Goal: Task Accomplishment & Management: Complete application form

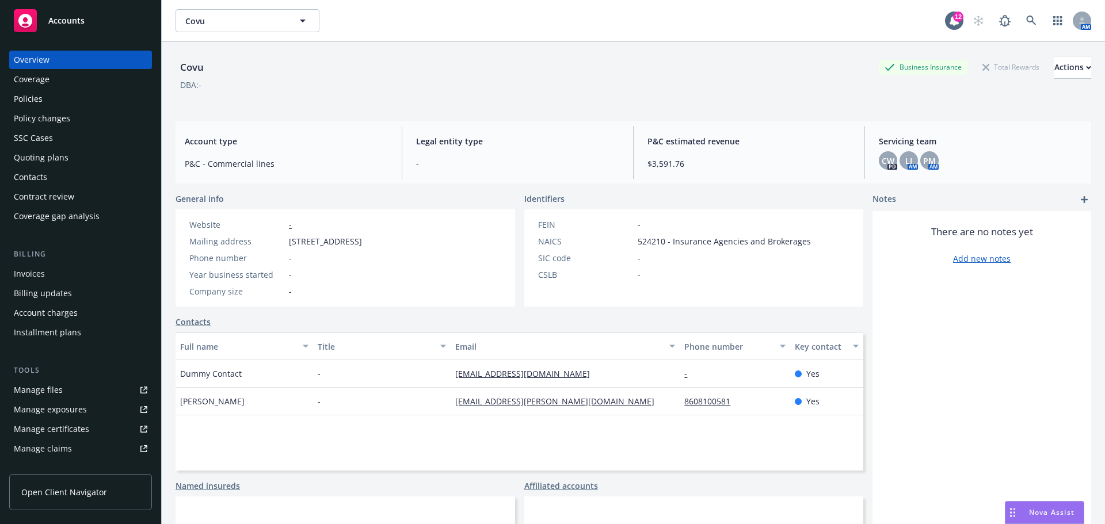
click at [41, 59] on div "Overview" at bounding box center [32, 60] width 36 height 18
click at [1026, 22] on icon at bounding box center [1031, 21] width 10 height 10
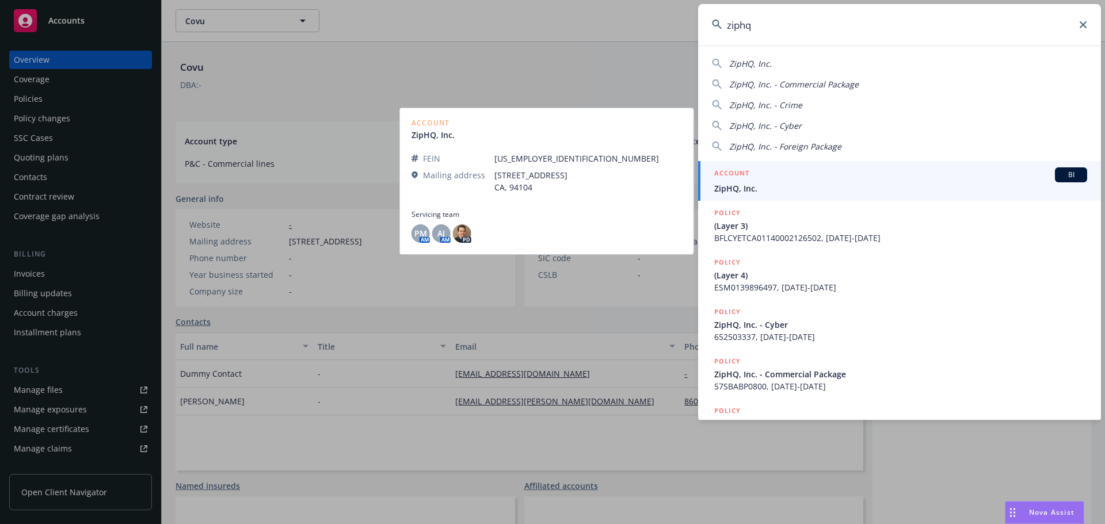
type input "ziphq"
click at [755, 185] on span "ZipHQ, Inc." at bounding box center [900, 188] width 373 height 12
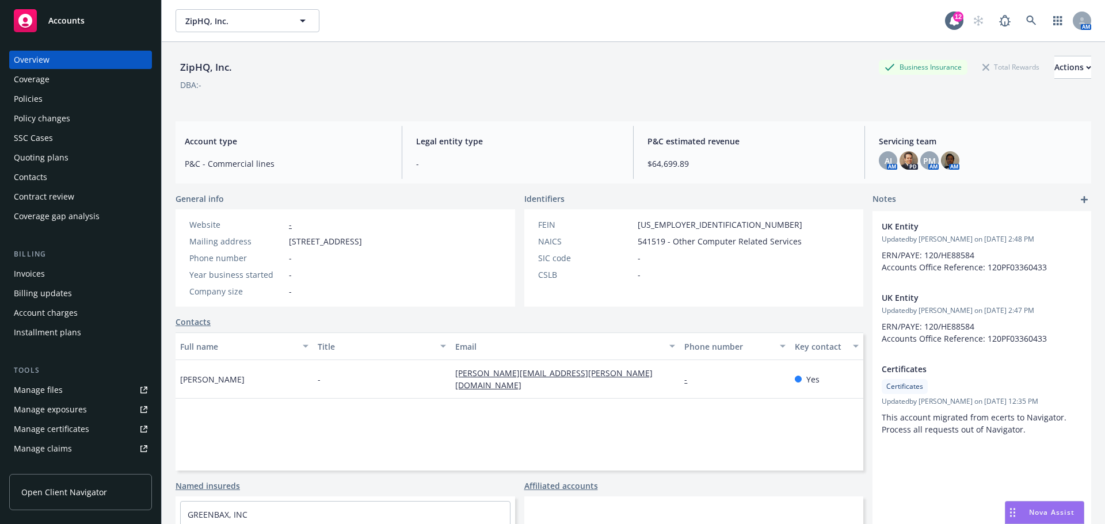
click at [24, 101] on div "Policies" at bounding box center [28, 99] width 29 height 18
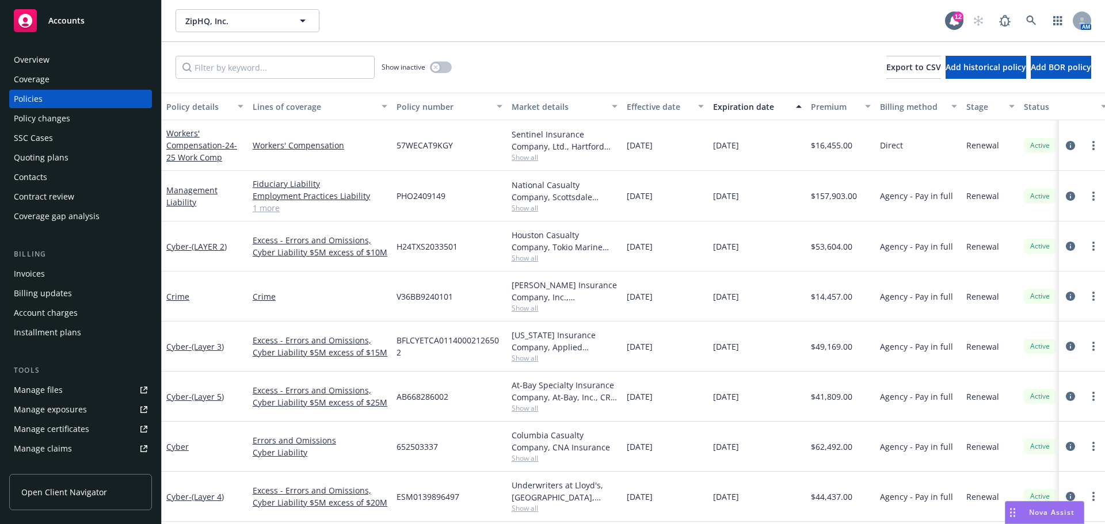
click at [40, 152] on div "Quoting plans" at bounding box center [41, 157] width 55 height 18
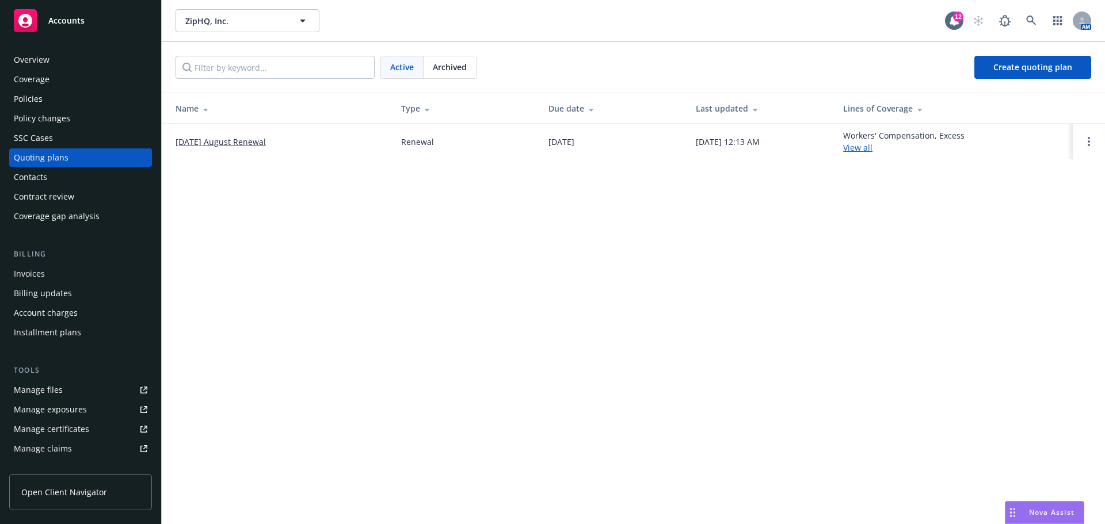
click at [242, 142] on link "08/26/24 August Renewal" at bounding box center [221, 142] width 90 height 12
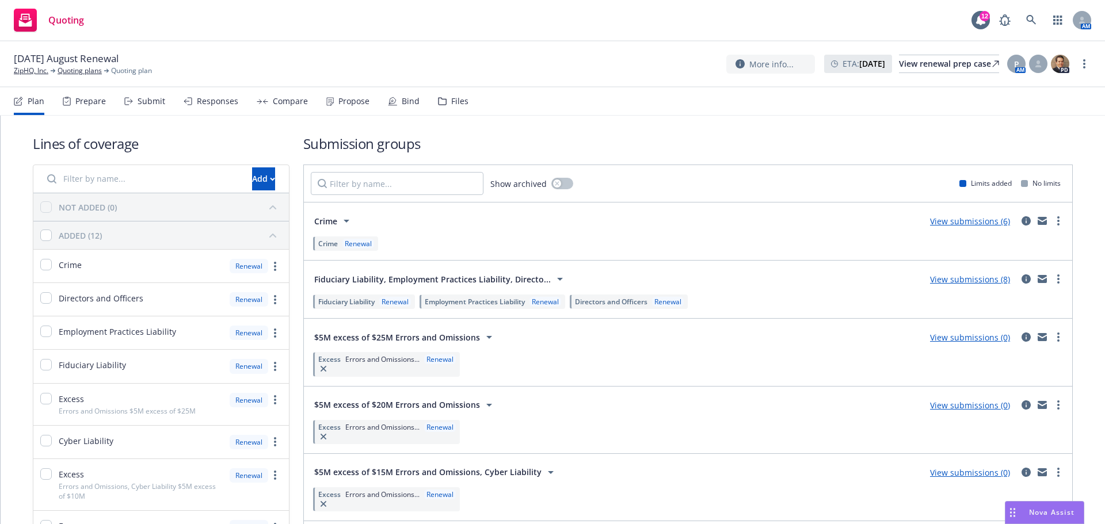
click at [944, 222] on link "View submissions (6)" at bounding box center [970, 221] width 80 height 11
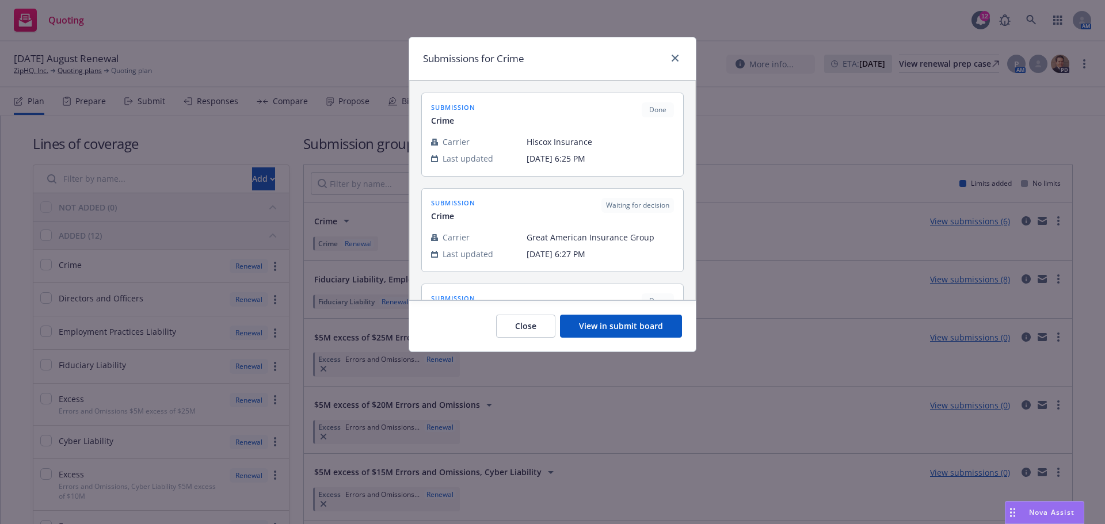
click at [631, 327] on button "View in submit board" at bounding box center [621, 326] width 122 height 23
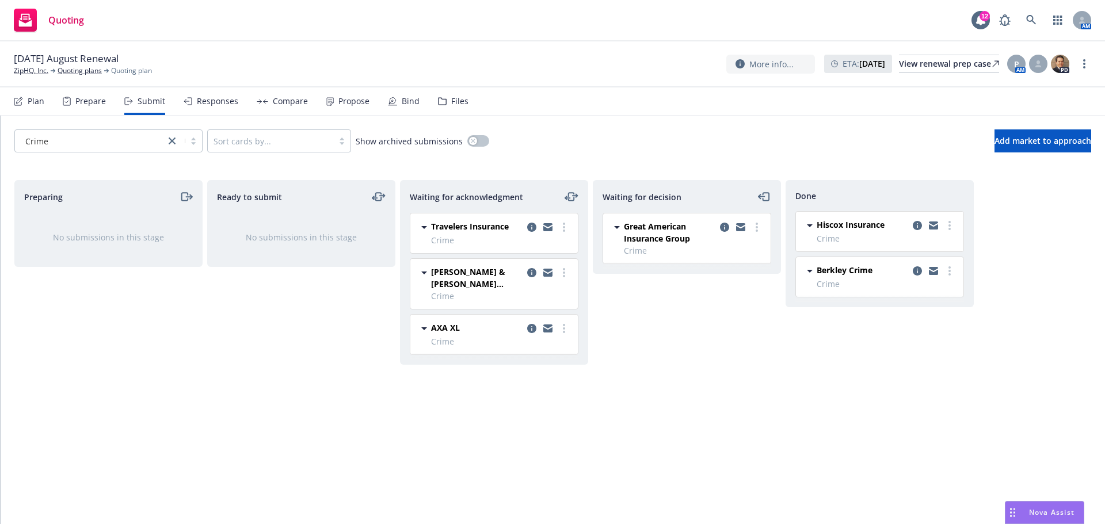
click at [291, 97] on div "Compare" at bounding box center [290, 101] width 35 height 9
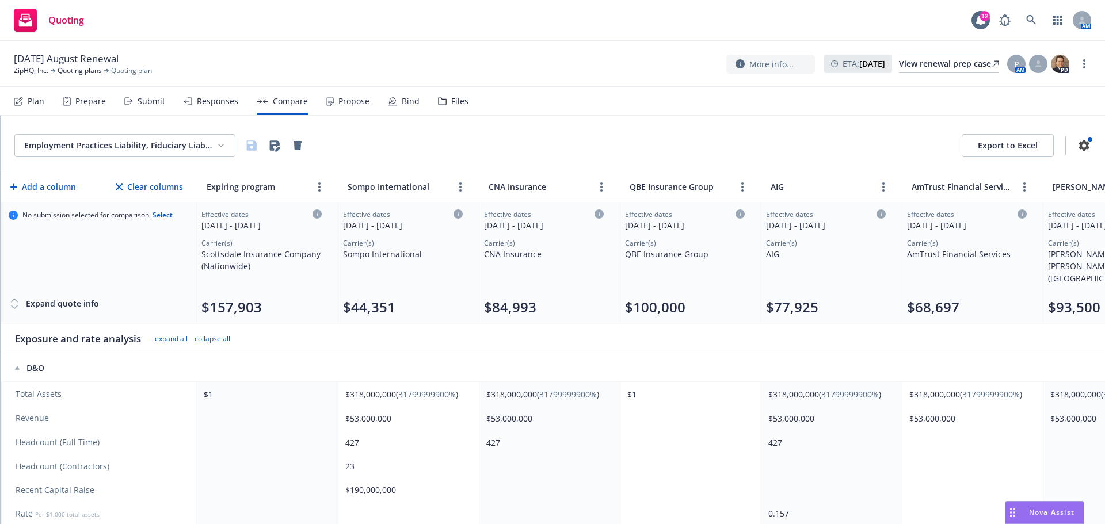
click at [220, 144] on html "Quoting 12 AM 08/26/24 August Renewal ZipHQ, Inc. Quoting plans Quoting plan Mo…" at bounding box center [552, 262] width 1105 height 524
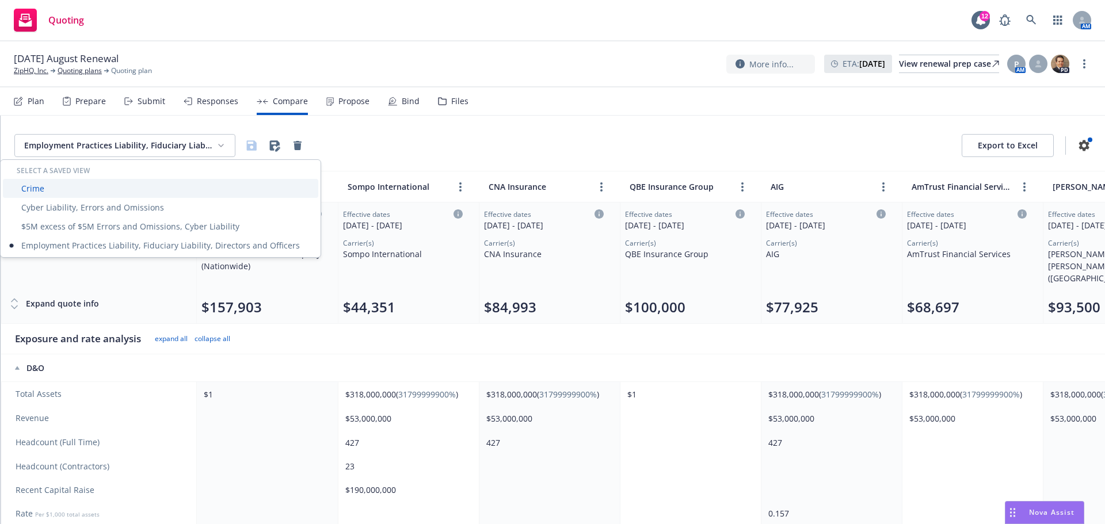
click at [33, 190] on div "Crime" at bounding box center [160, 188] width 315 height 19
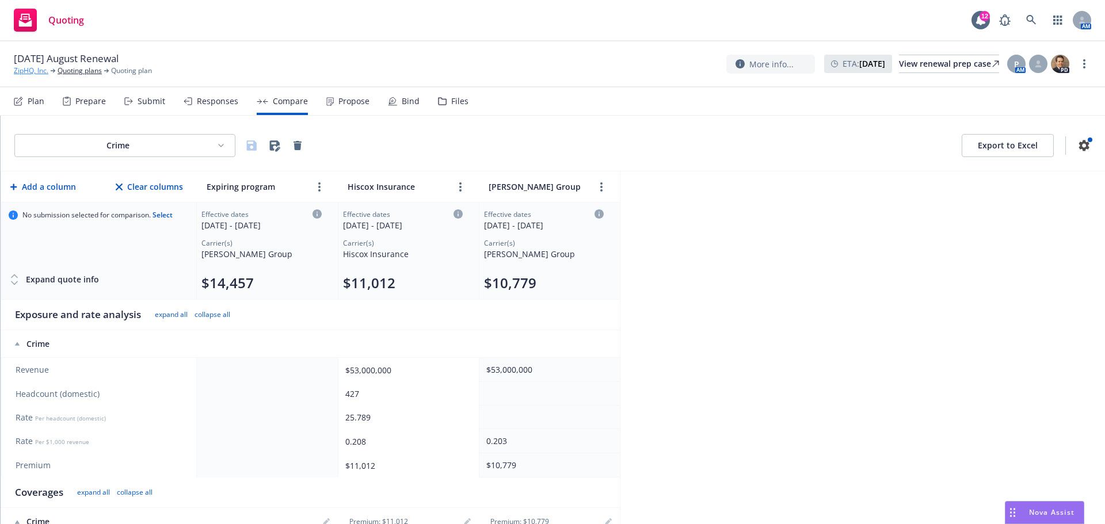
click at [33, 70] on link "ZipHQ, Inc." at bounding box center [31, 71] width 35 height 10
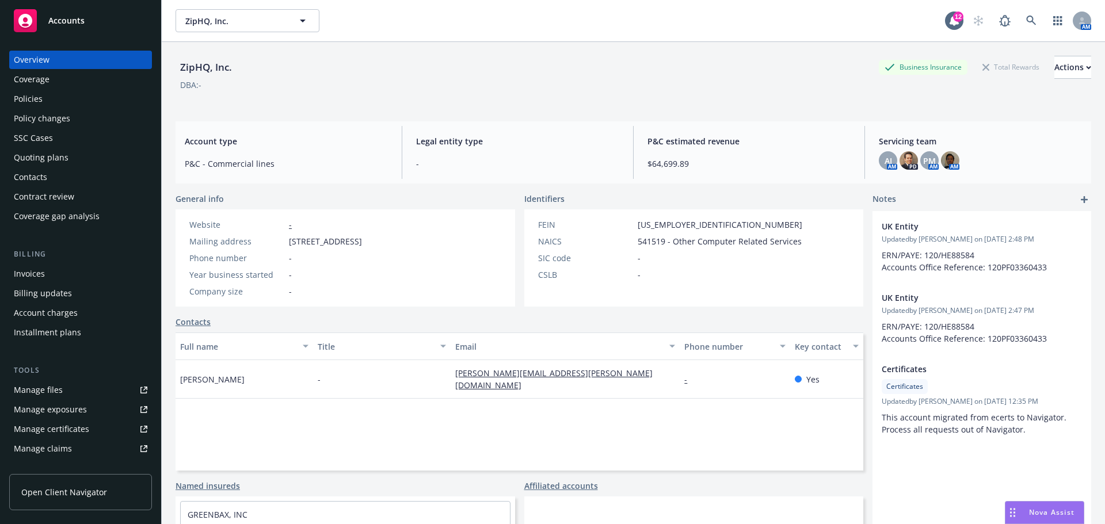
click at [42, 99] on div "Policies" at bounding box center [81, 99] width 134 height 18
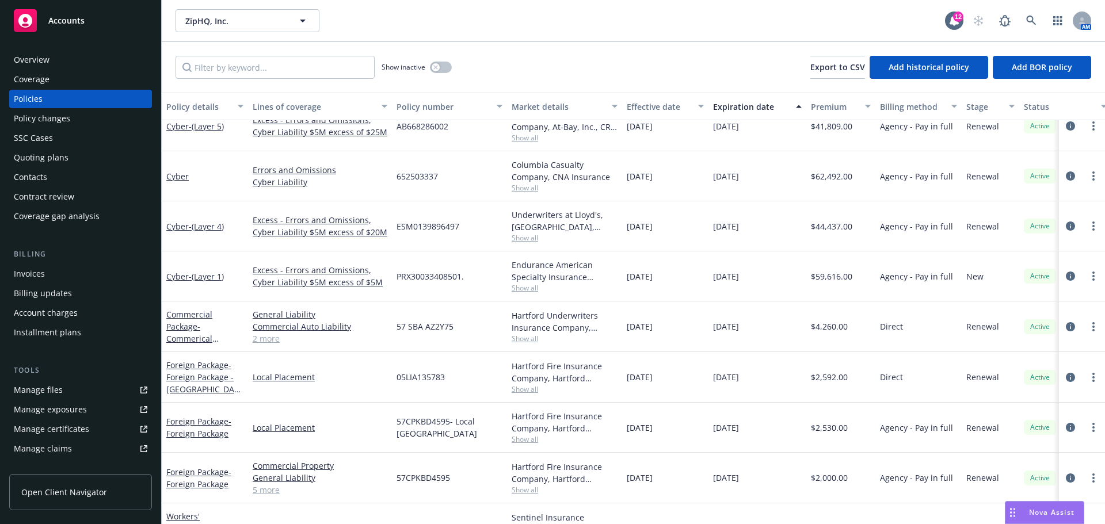
scroll to position [288, 0]
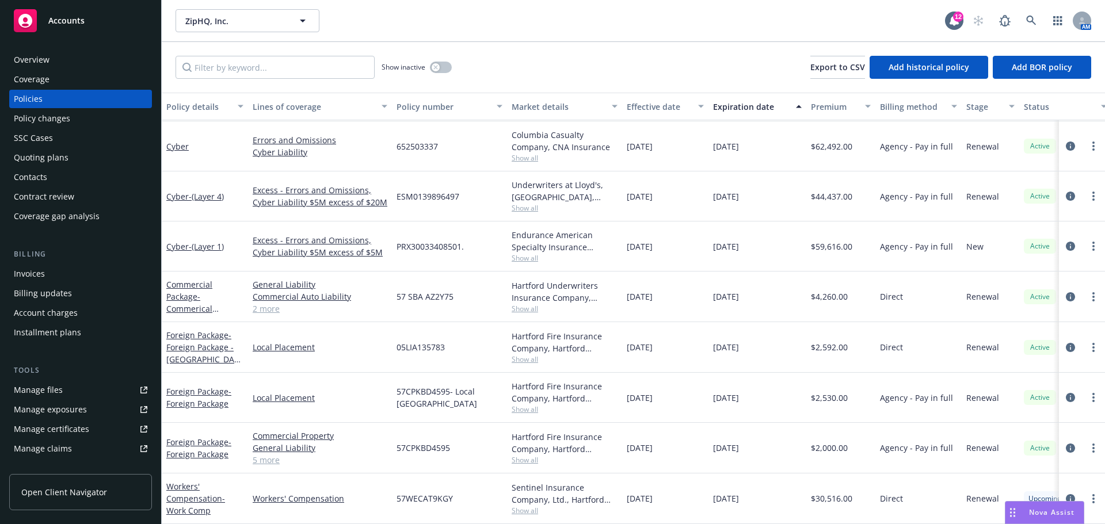
click at [44, 59] on div "Overview" at bounding box center [32, 60] width 36 height 18
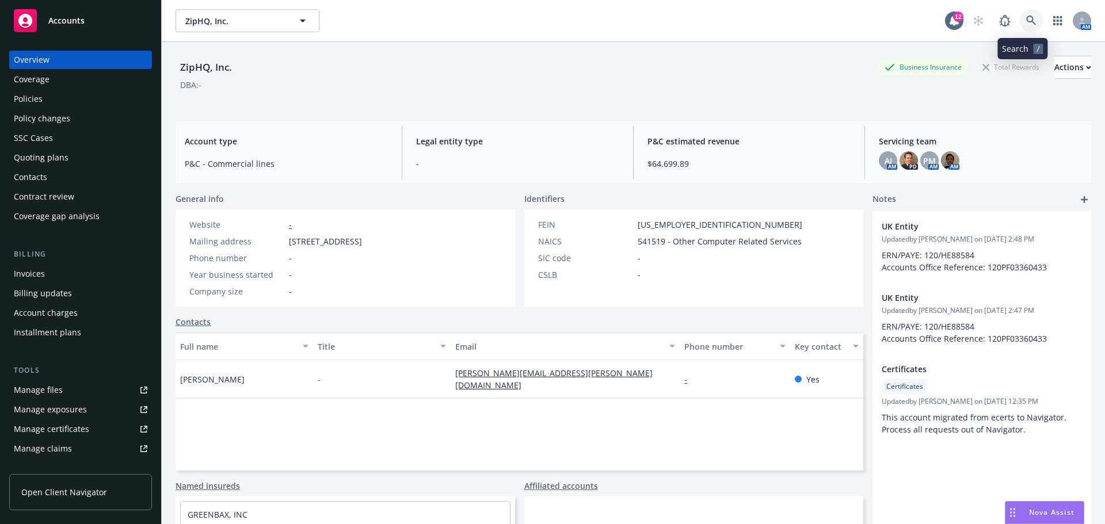
click at [1026, 19] on icon at bounding box center [1031, 21] width 10 height 10
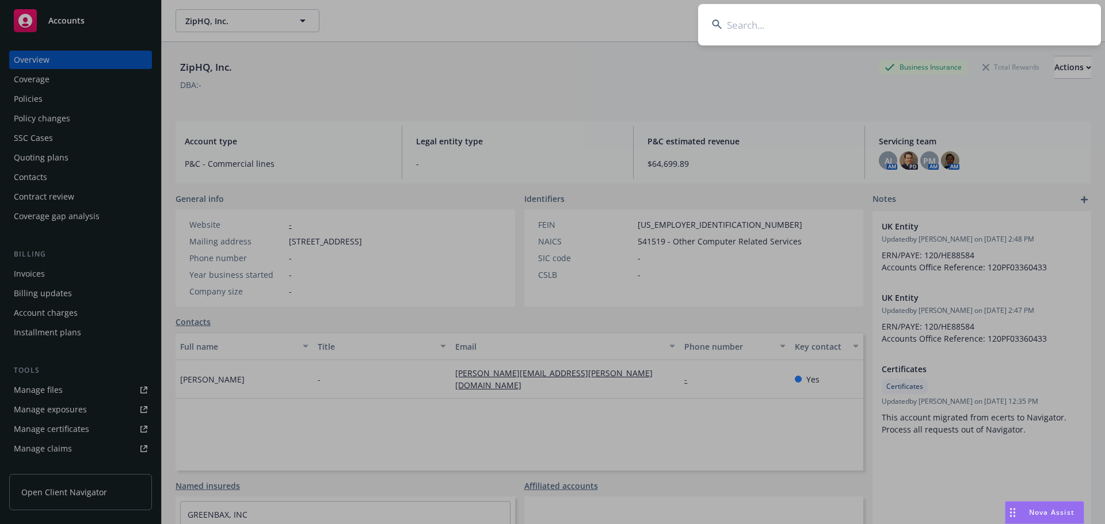
click at [772, 24] on input at bounding box center [899, 24] width 403 height 41
click at [799, 30] on input at bounding box center [899, 24] width 403 height 41
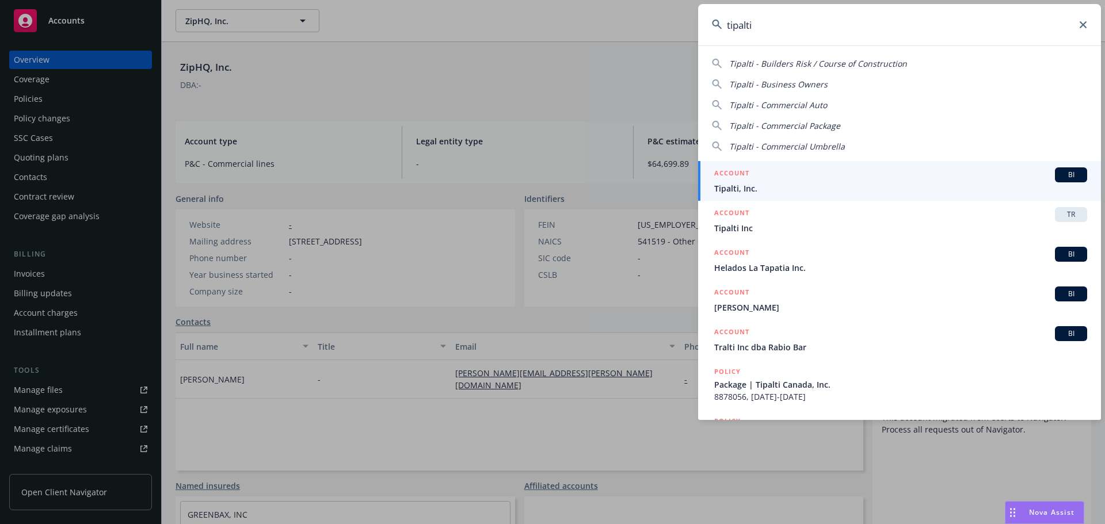
type input "tipalti"
click at [747, 182] on span "Tipalti, Inc." at bounding box center [900, 188] width 373 height 12
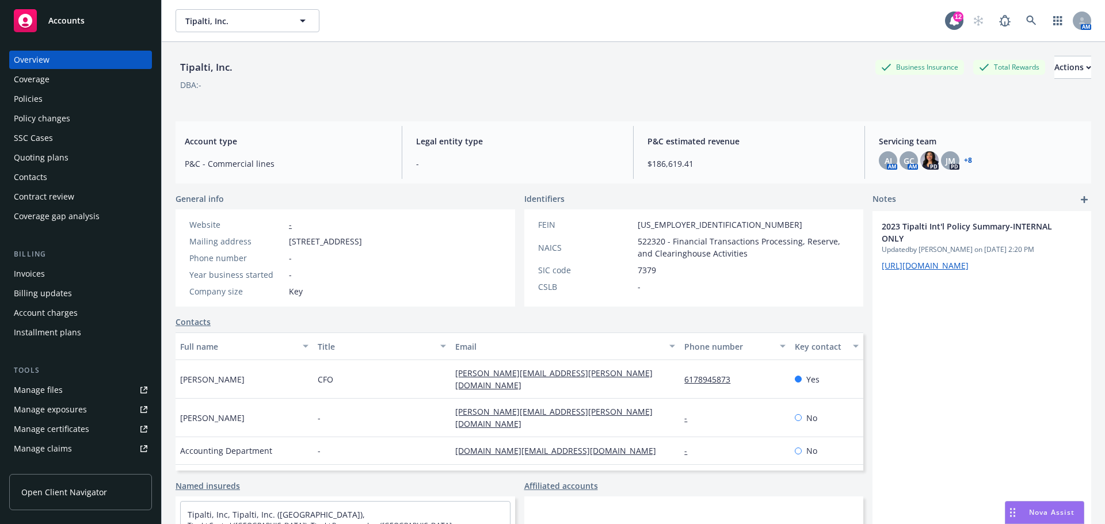
click at [964, 160] on link "+ 8" at bounding box center [968, 160] width 8 height 7
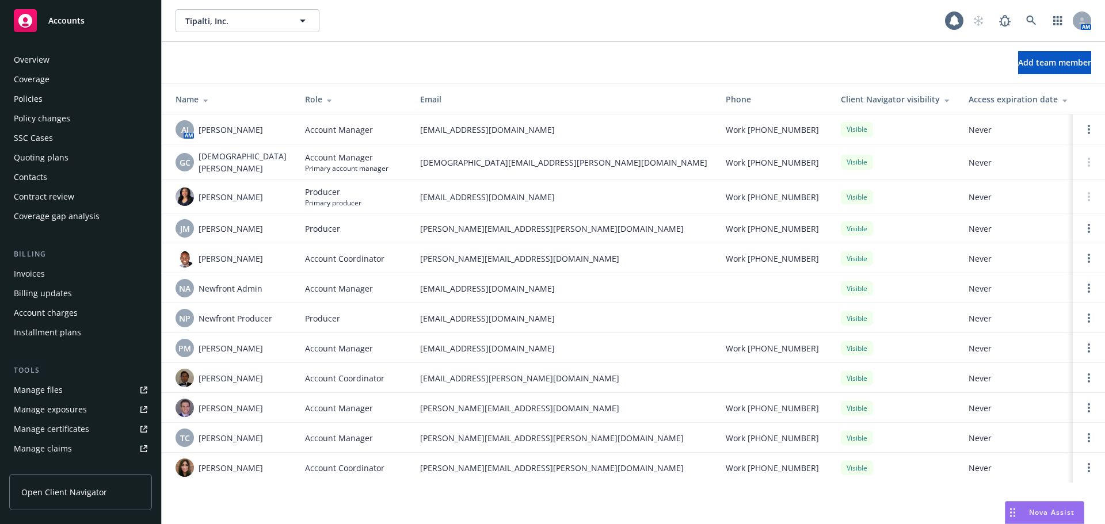
scroll to position [226, 0]
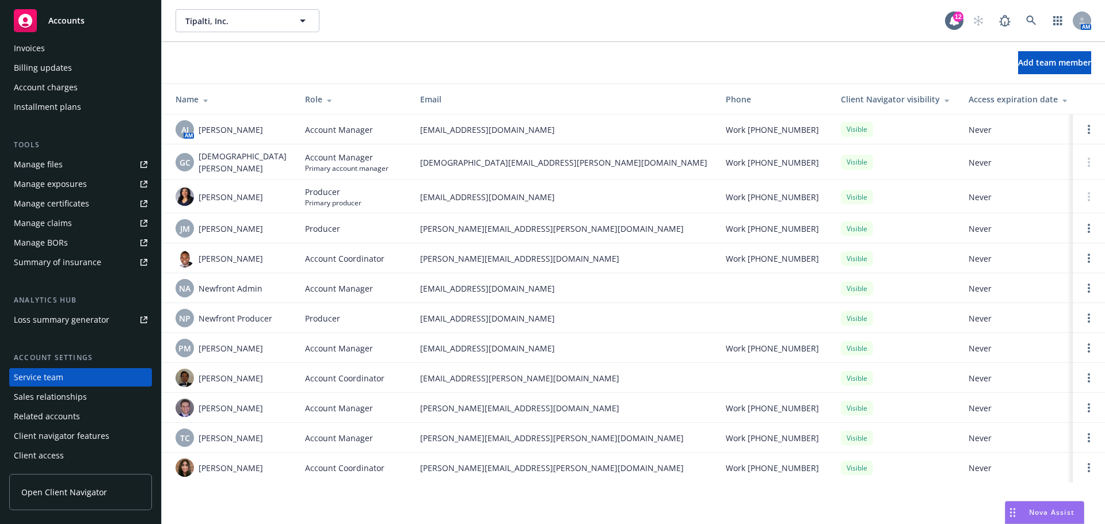
click at [78, 21] on span "Accounts" at bounding box center [66, 20] width 36 height 9
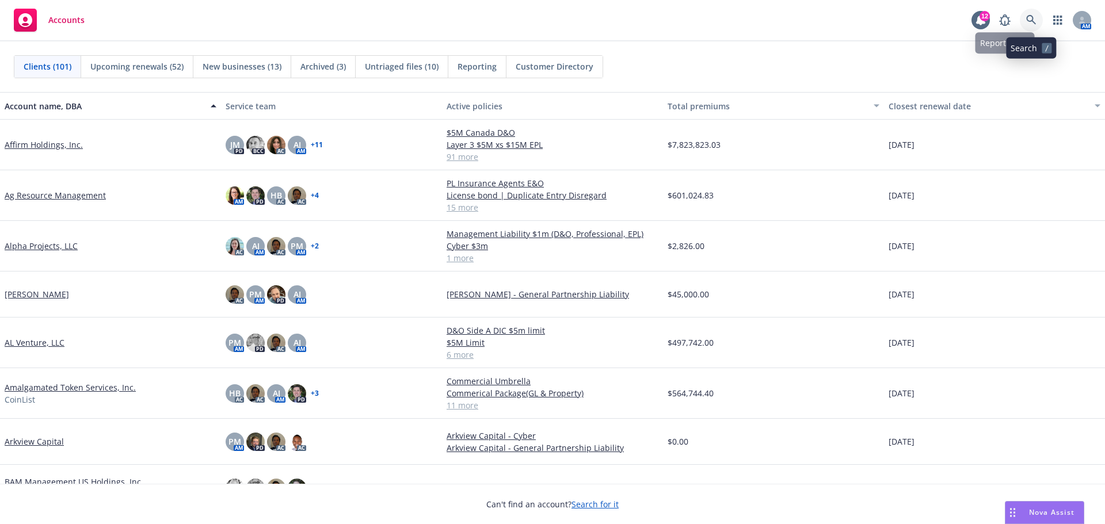
click at [1029, 21] on icon at bounding box center [1031, 20] width 10 height 10
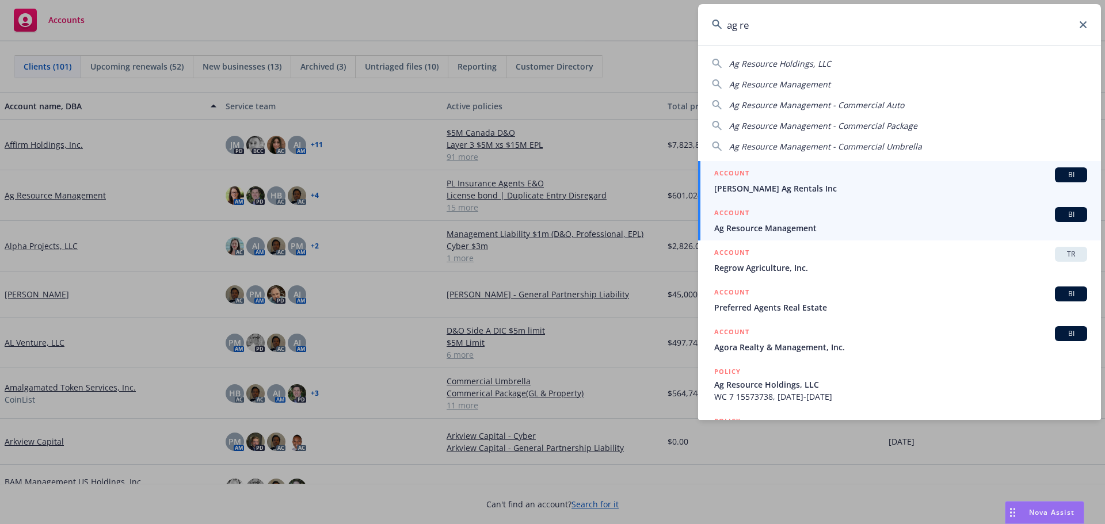
type input "ag re"
click at [807, 225] on span "Ag Resource Management" at bounding box center [900, 228] width 373 height 12
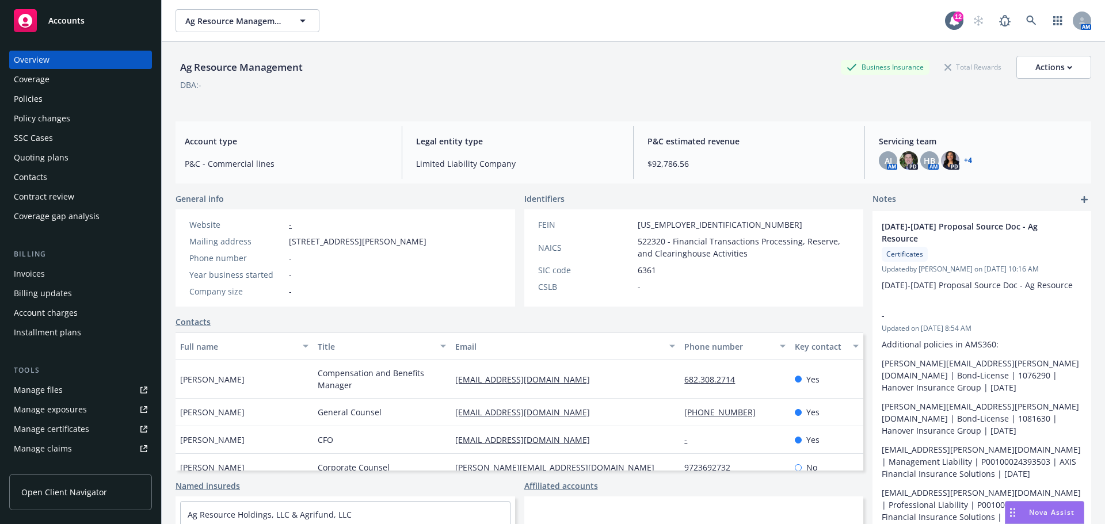
click at [20, 97] on div "Policies" at bounding box center [28, 99] width 29 height 18
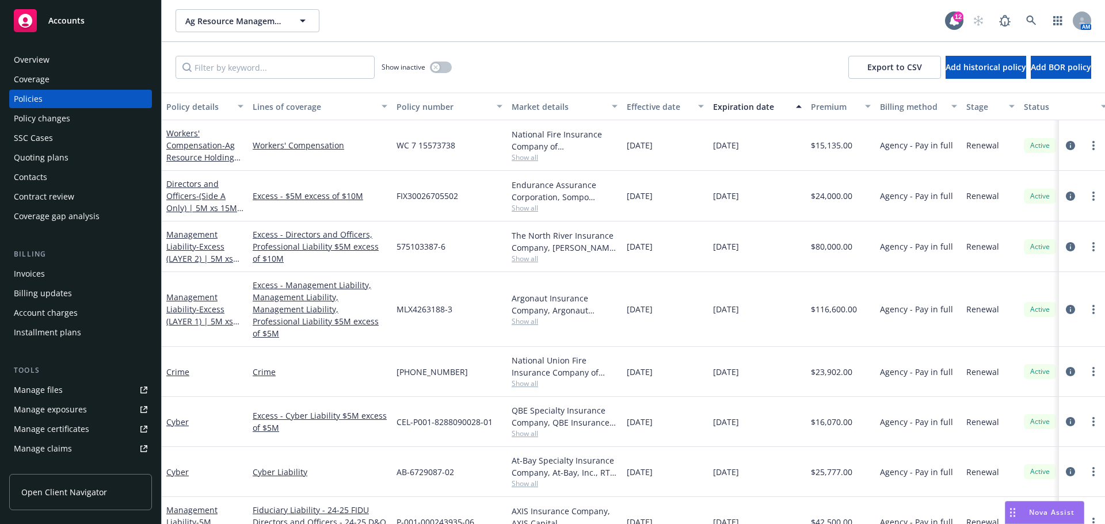
click at [39, 62] on div "Overview" at bounding box center [32, 60] width 36 height 18
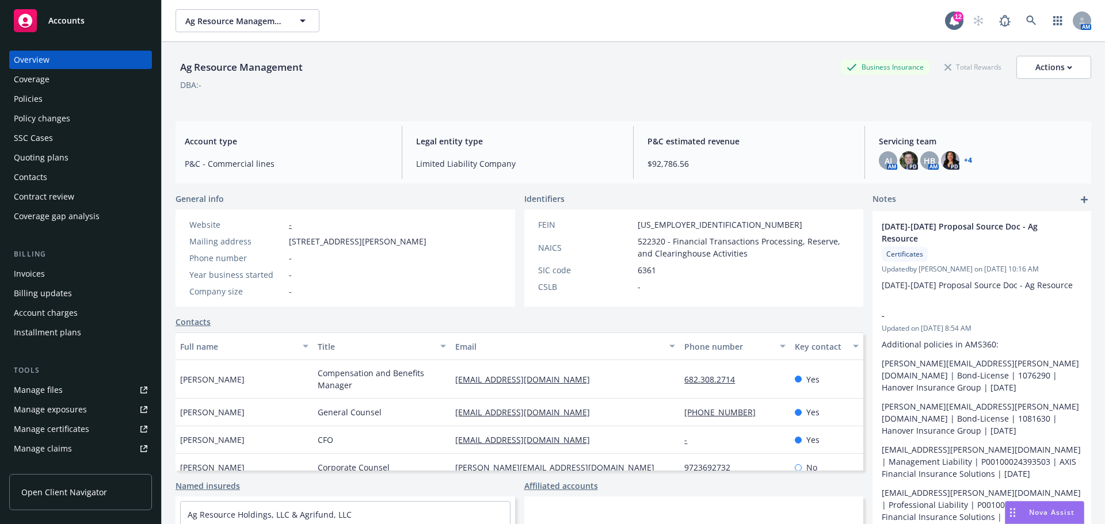
click at [964, 161] on link "+ 4" at bounding box center [968, 160] width 8 height 7
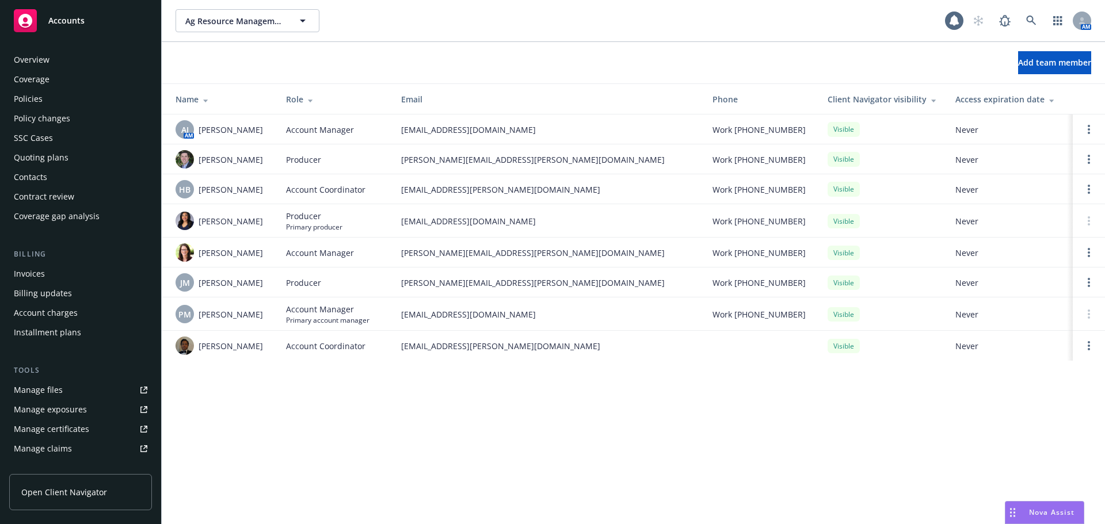
scroll to position [226, 0]
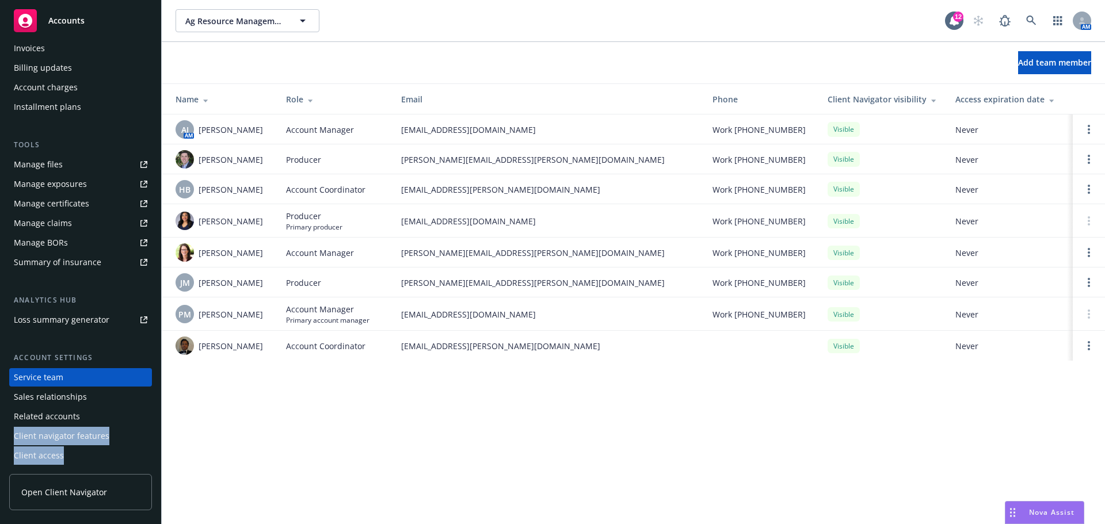
drag, startPoint x: 2, startPoint y: 516, endPoint x: 21, endPoint y: 539, distance: 29.8
click at [21, 524] on html "Accounts Overview Coverage Policies Policy changes SSC Cases Quoting plans Cont…" at bounding box center [552, 262] width 1105 height 524
click at [291, 437] on div "Ag Resource Management Ag Resource Management 12 AM Add team member Name Role E…" at bounding box center [633, 262] width 943 height 524
click at [64, 20] on span "Accounts" at bounding box center [66, 20] width 36 height 9
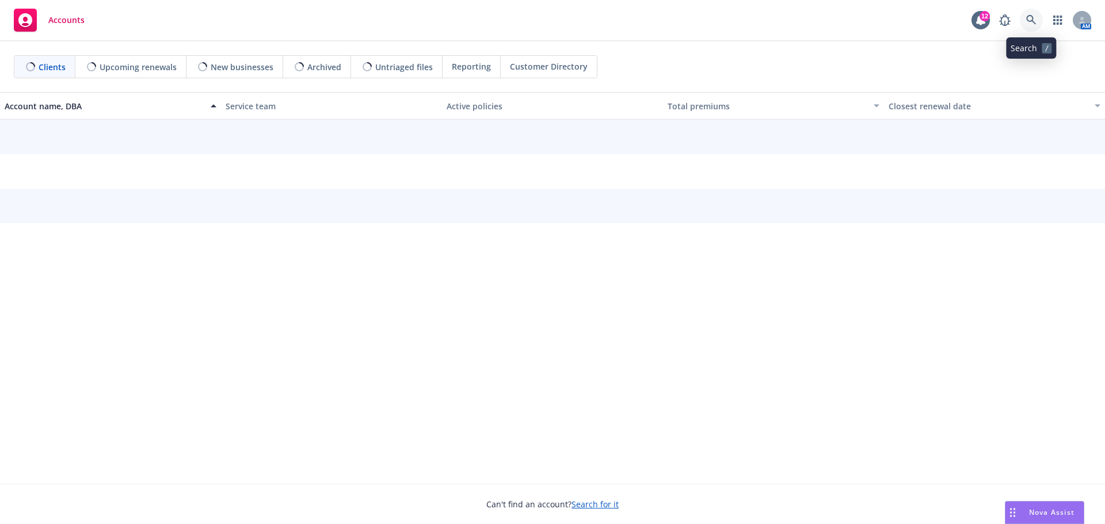
click at [1031, 21] on icon at bounding box center [1031, 20] width 10 height 10
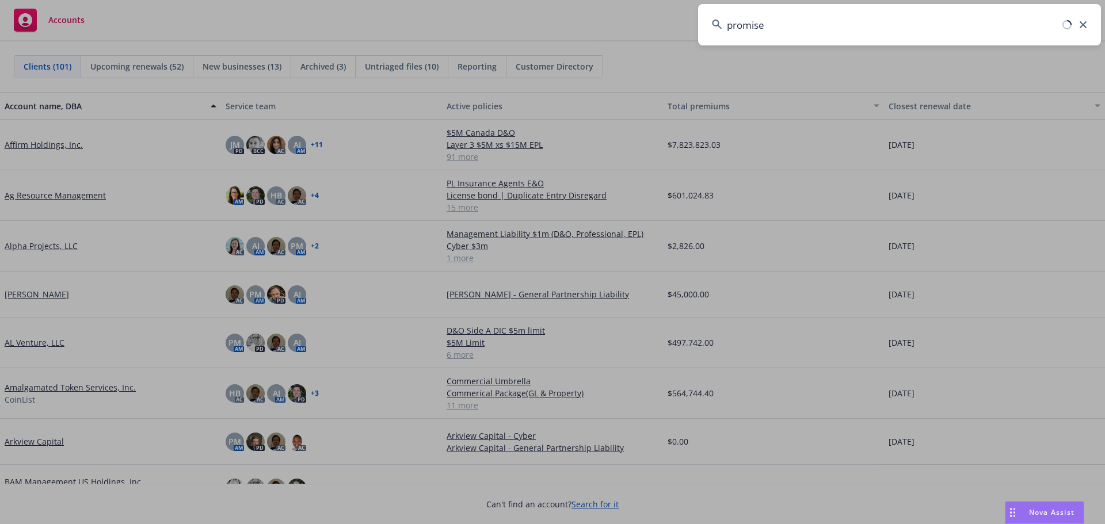
type input "promise"
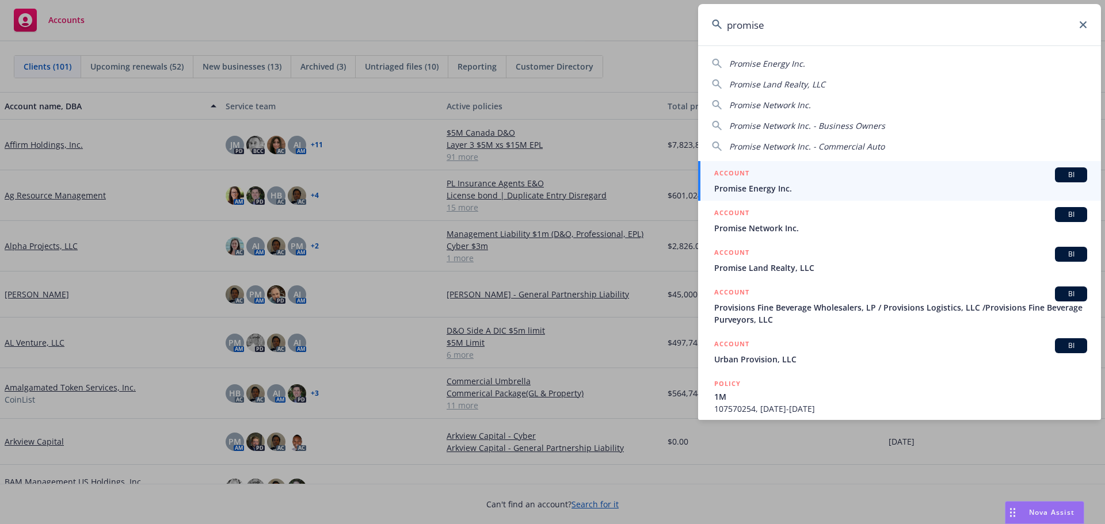
click at [781, 229] on span "Promise Network Inc." at bounding box center [900, 228] width 373 height 12
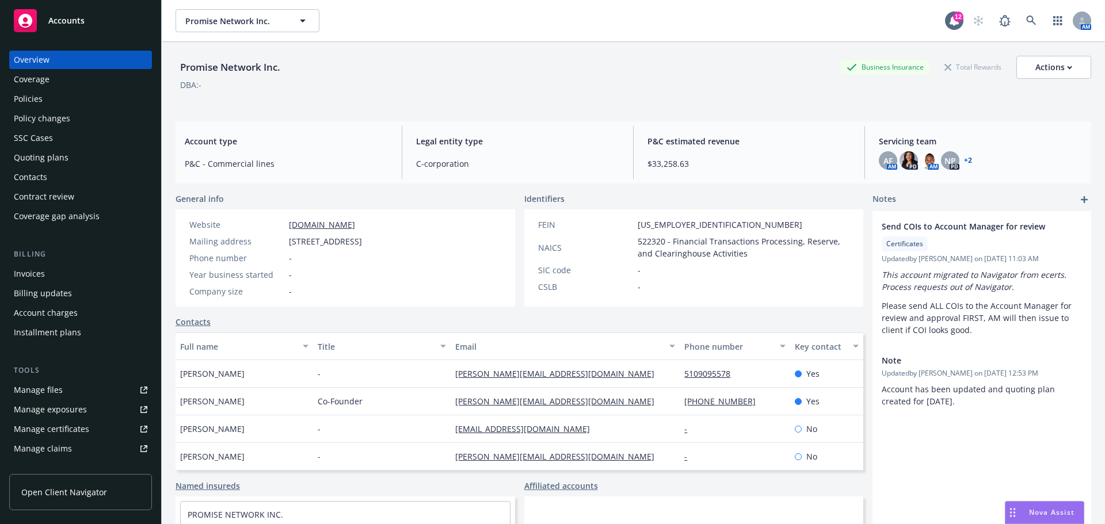
click at [26, 100] on div "Policies" at bounding box center [28, 99] width 29 height 18
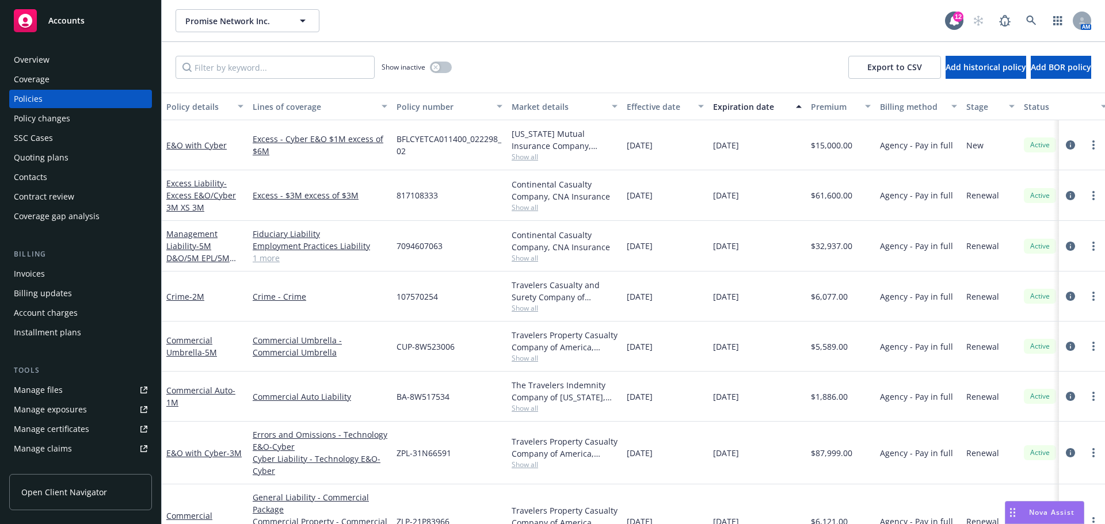
scroll to position [44, 0]
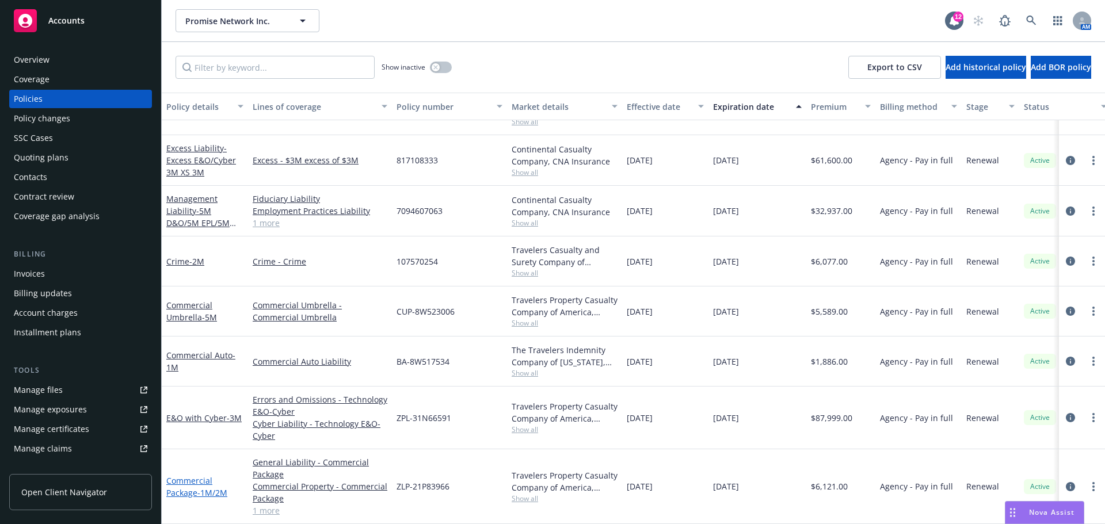
click at [192, 482] on link "Commercial Package - 1M/2M" at bounding box center [196, 486] width 61 height 23
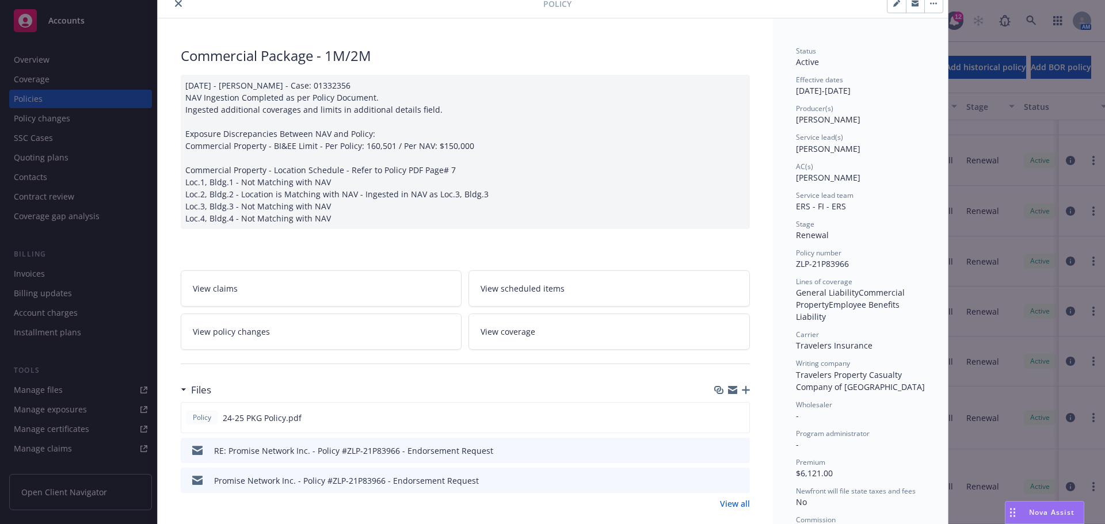
scroll to position [173, 0]
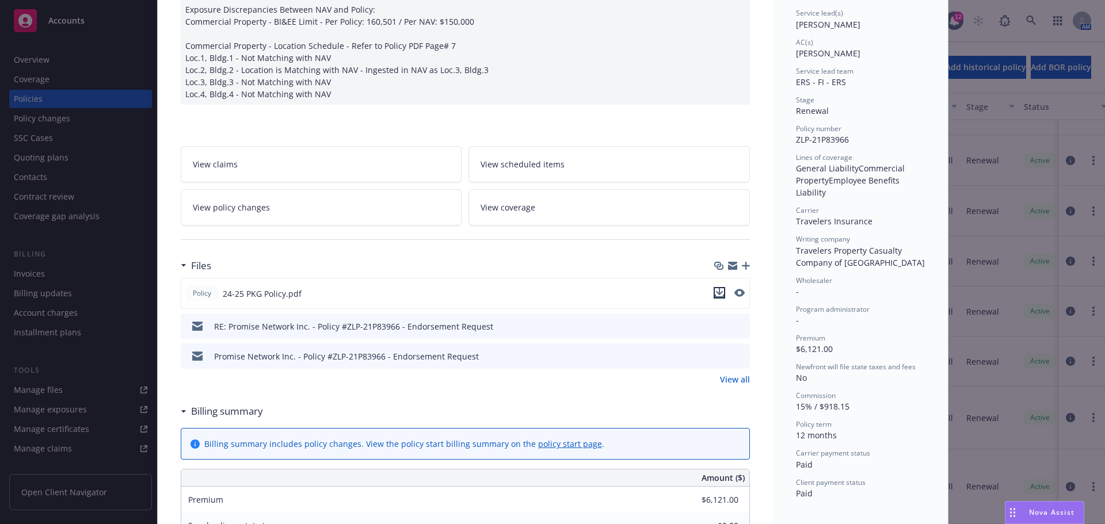
click at [715, 293] on icon "download file" at bounding box center [718, 291] width 7 height 7
click at [1034, 508] on span "Nova Assist" at bounding box center [1051, 513] width 45 height 10
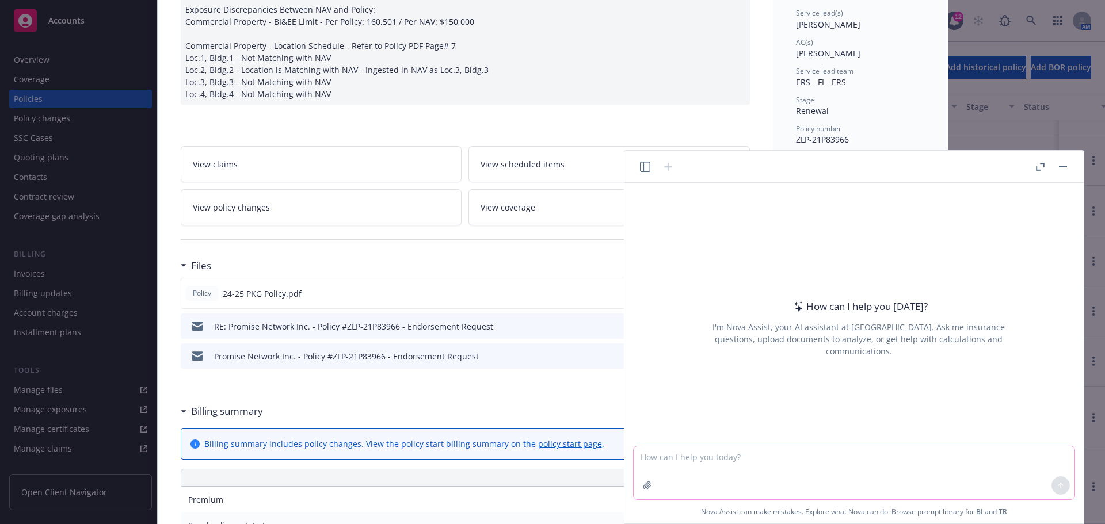
click at [711, 457] on textarea at bounding box center [854, 473] width 441 height 53
type textarea "w"
type textarea "In what insurance policy will I find the following coverage"
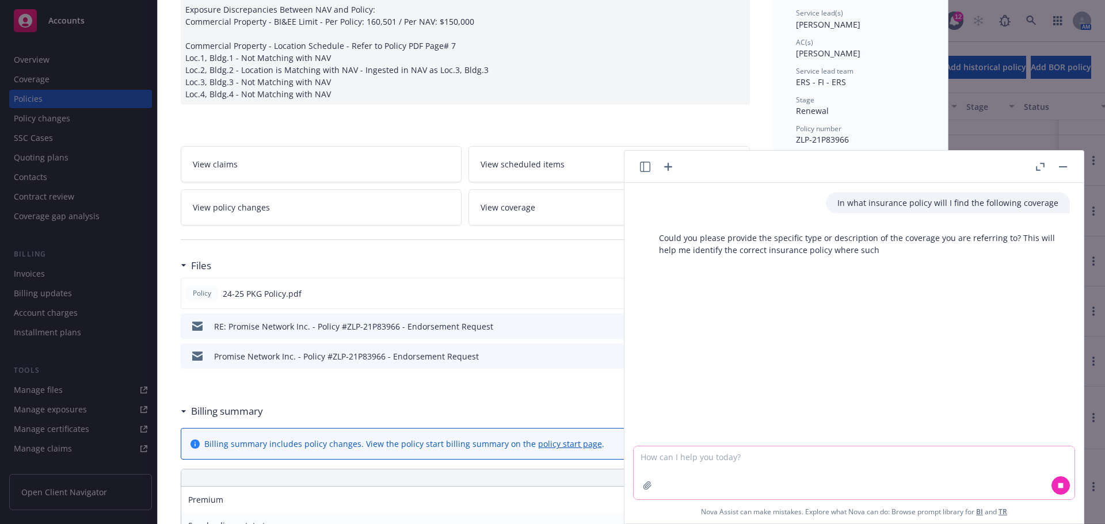
paste textarea "iii. Loss of income and extra expense insurance in such amounts as will reimbur…"
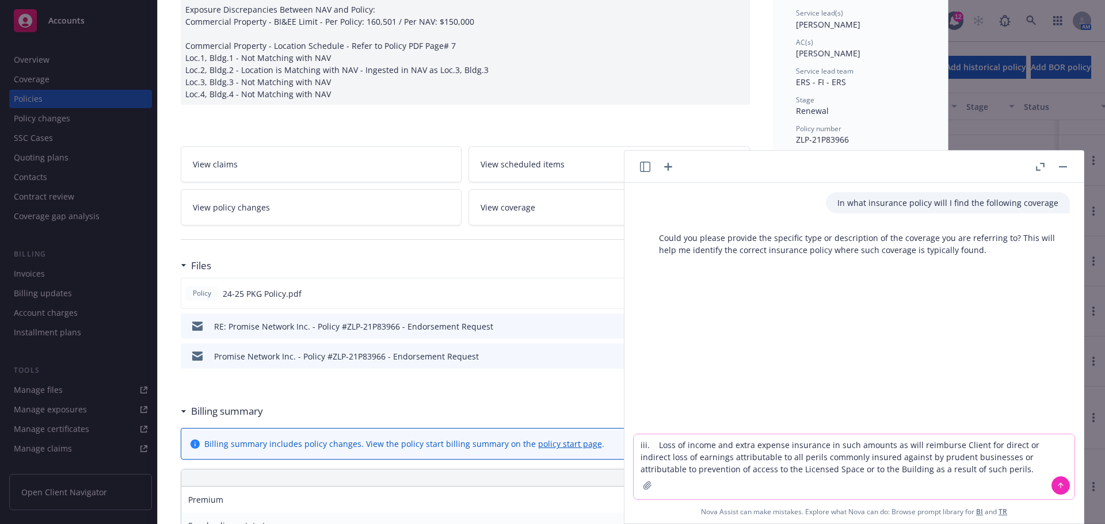
type textarea "iii. Loss of income and extra expense insurance in such amounts as will reimbur…"
click at [1061, 485] on icon at bounding box center [1061, 485] width 0 height 5
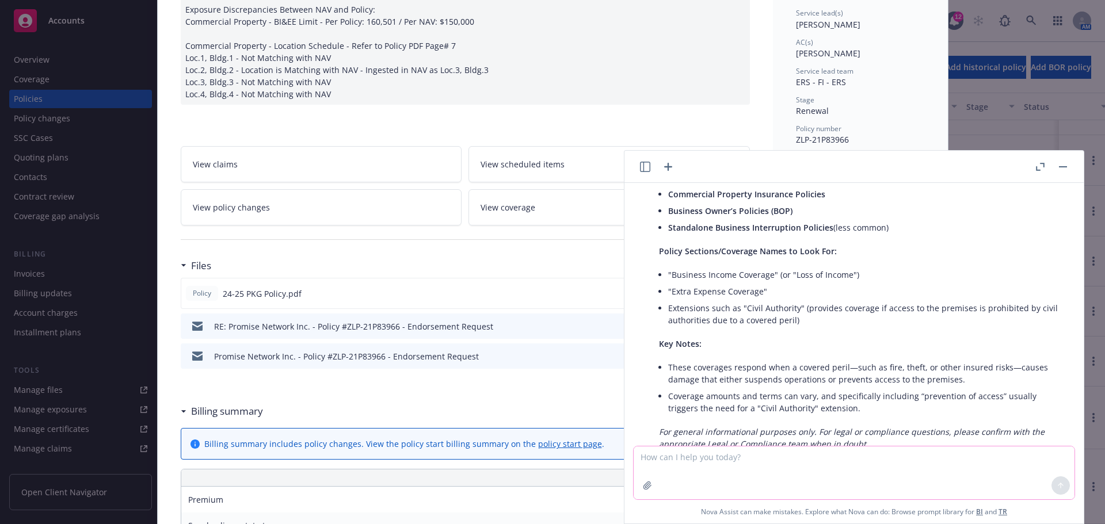
scroll to position [377, 0]
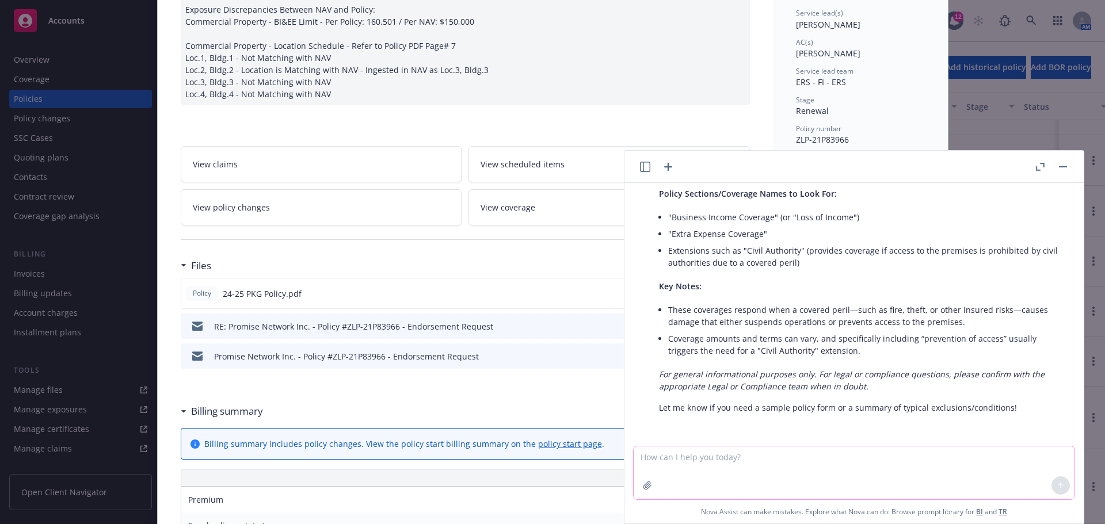
click at [1016, 142] on div "Policy Commercial Package - 1M/2M 11/05/2024 - Krishna Kumar - Case: 01332356 N…" at bounding box center [552, 262] width 1105 height 524
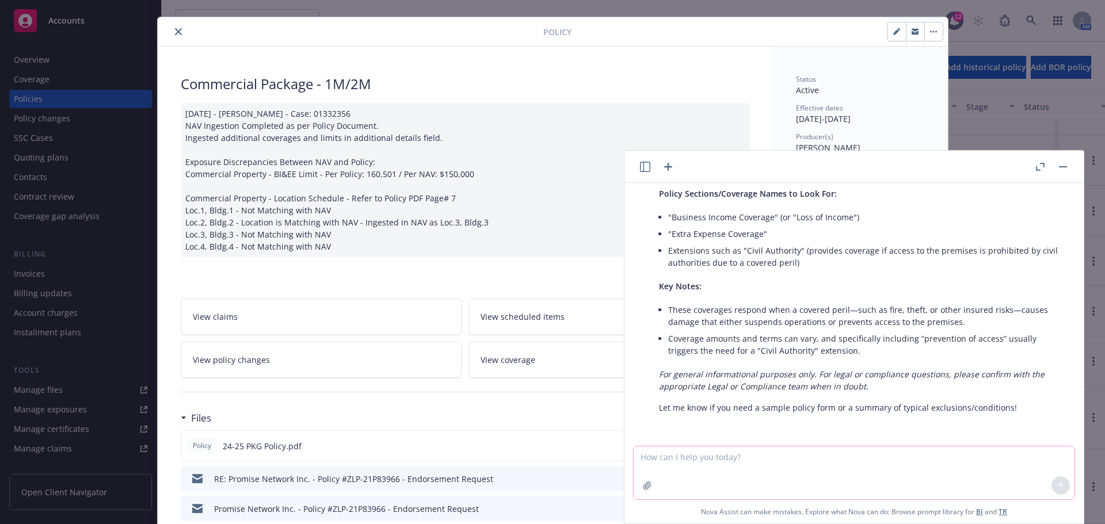
scroll to position [0, 0]
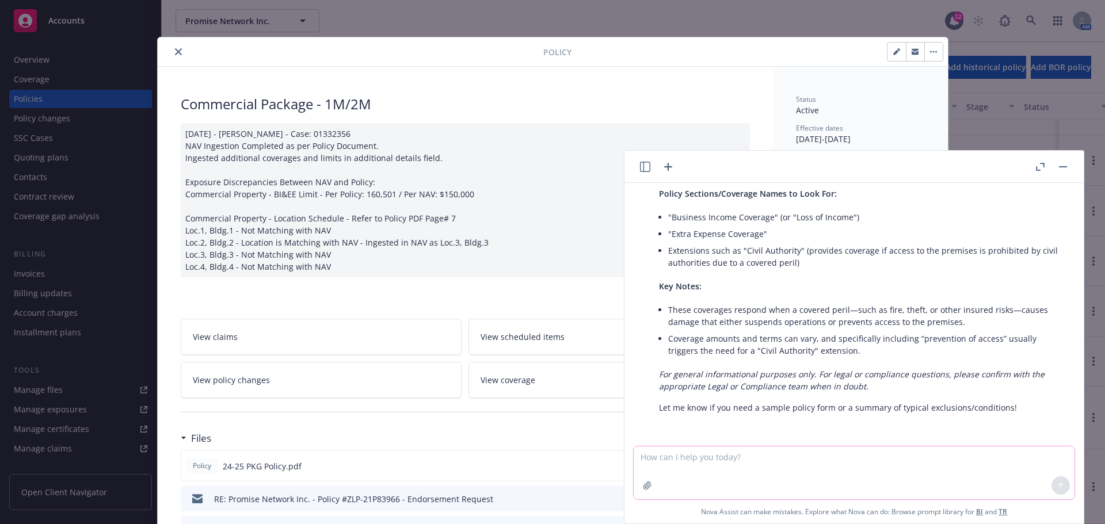
click at [1017, 213] on li ""Business Income Coverage" (or "Loss of Income")" at bounding box center [863, 217] width 390 height 17
click at [1062, 167] on rect "button" at bounding box center [1063, 166] width 8 height 1
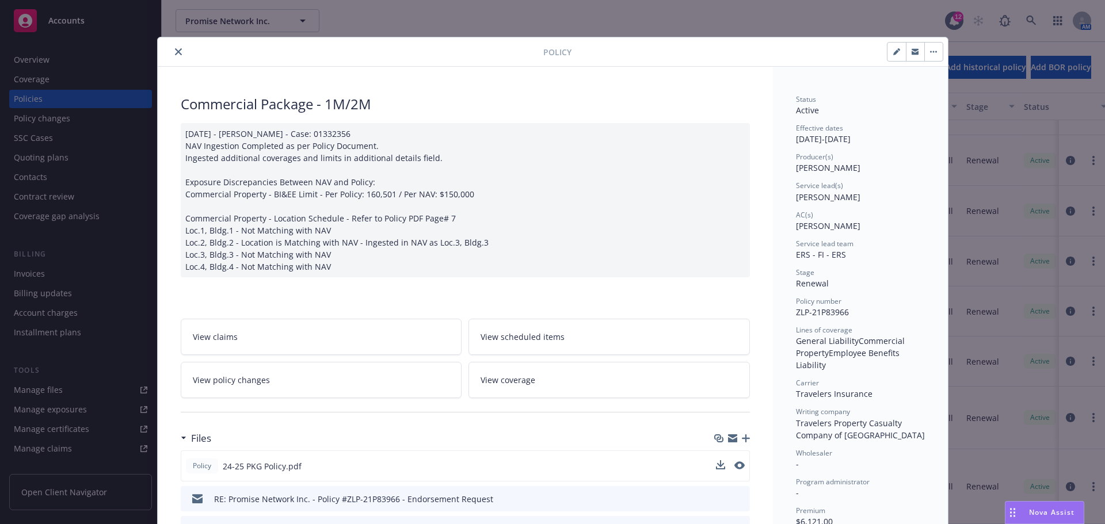
click at [176, 54] on icon "close" at bounding box center [178, 51] width 7 height 7
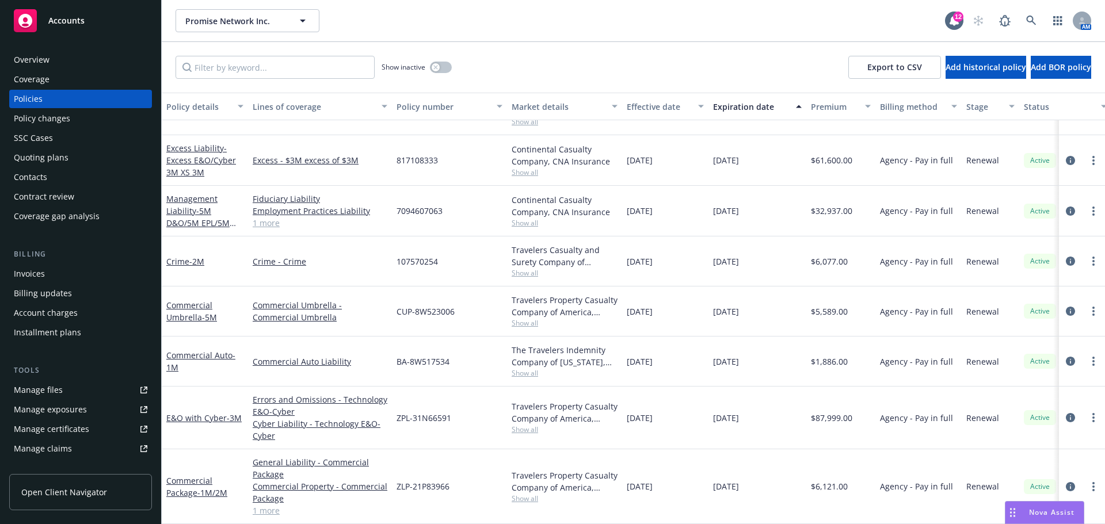
drag, startPoint x: 1048, startPoint y: 510, endPoint x: 1042, endPoint y: 507, distance: 7.5
click at [1047, 510] on span "Nova Assist" at bounding box center [1051, 513] width 45 height 10
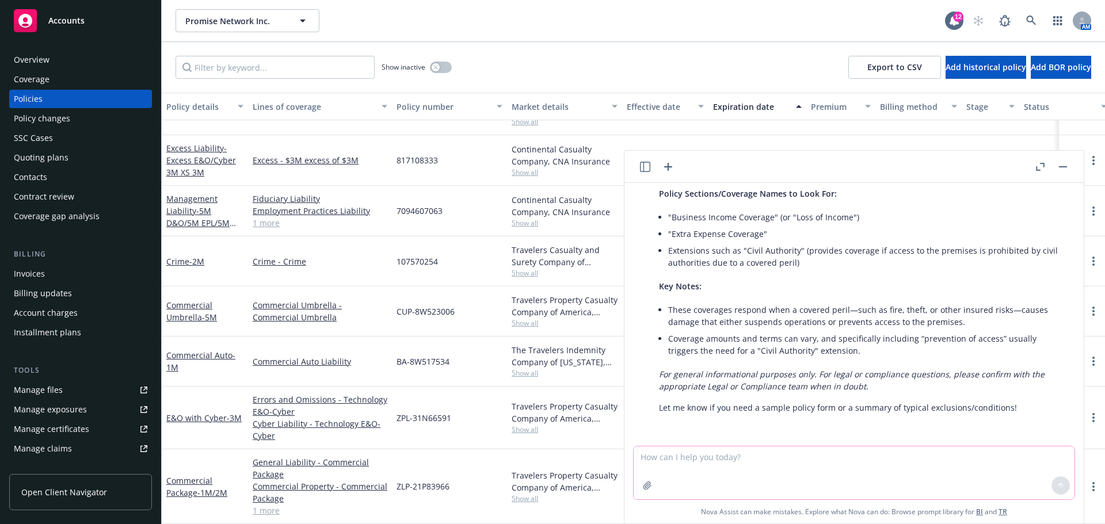
click at [753, 464] on textarea at bounding box center [854, 473] width 441 height 53
type textarea "is coverage for third party loss of business income typically found in a Busine…"
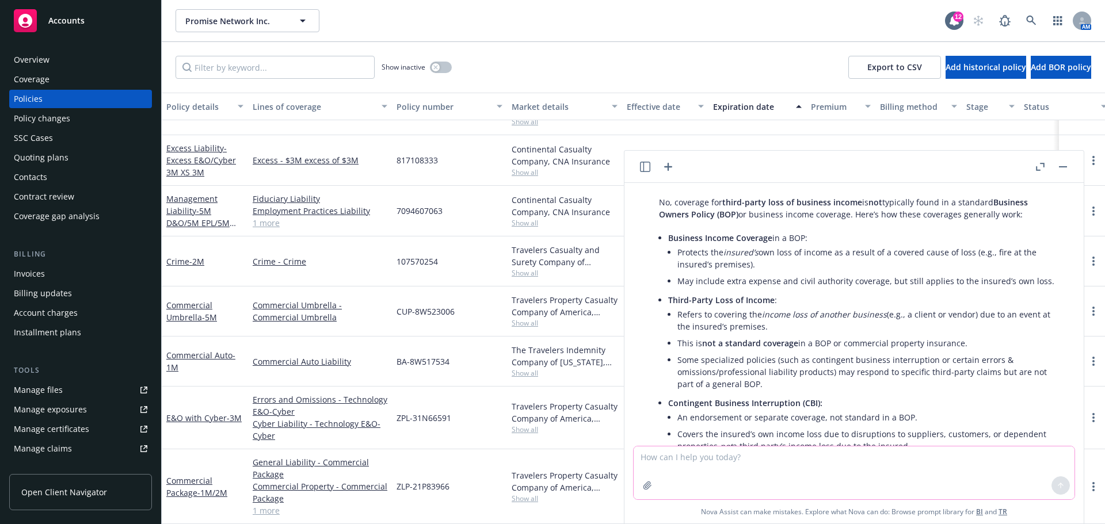
scroll to position [722, 0]
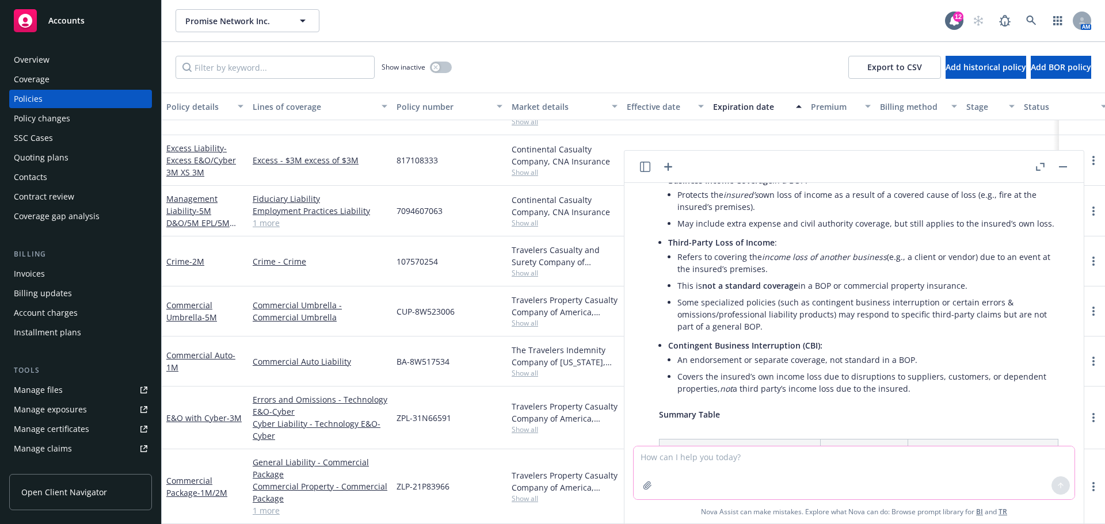
click at [742, 456] on textarea at bounding box center [854, 473] width 441 height 53
click at [746, 459] on textarea "is sewer backup included in typical Business owmers package policies" at bounding box center [854, 473] width 441 height 53
drag, startPoint x: 825, startPoint y: 459, endPoint x: 838, endPoint y: 475, distance: 21.3
click at [826, 459] on textarea "is sewer backup included in a typical Business owmers package policies" at bounding box center [854, 473] width 441 height 53
type textarea "is sewer backup included in a typical Business owners package policy"
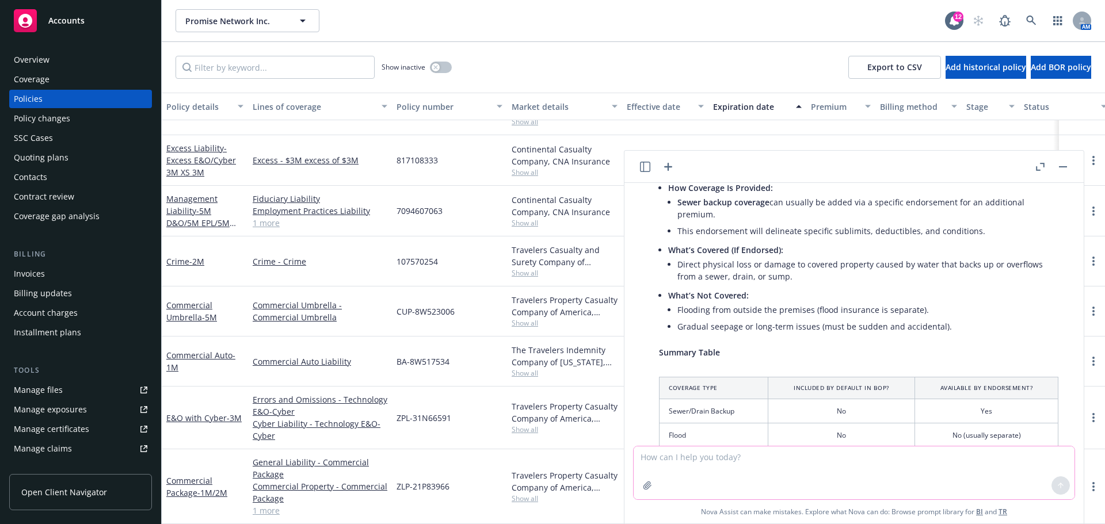
scroll to position [1375, 0]
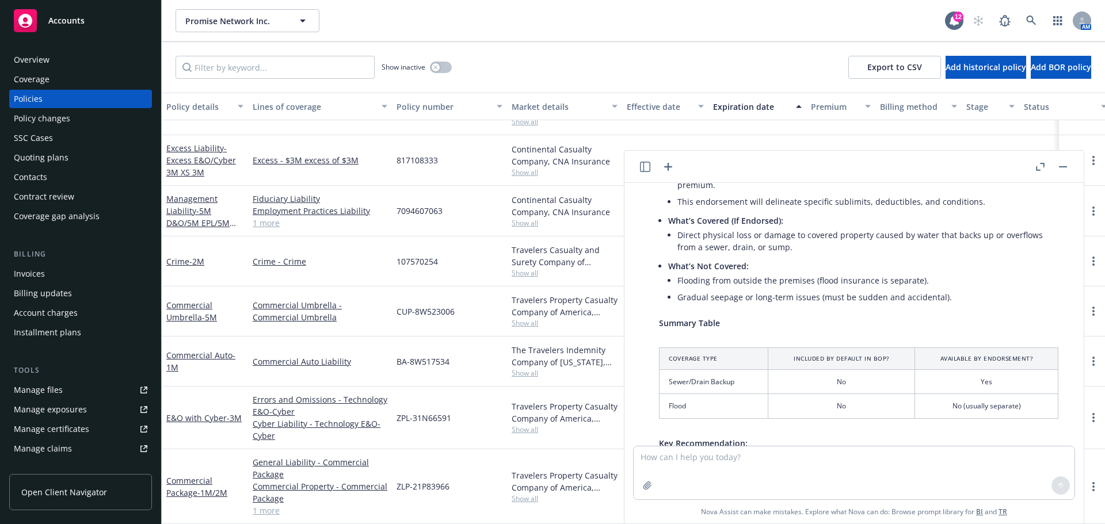
click at [81, 24] on span "Accounts" at bounding box center [66, 20] width 36 height 9
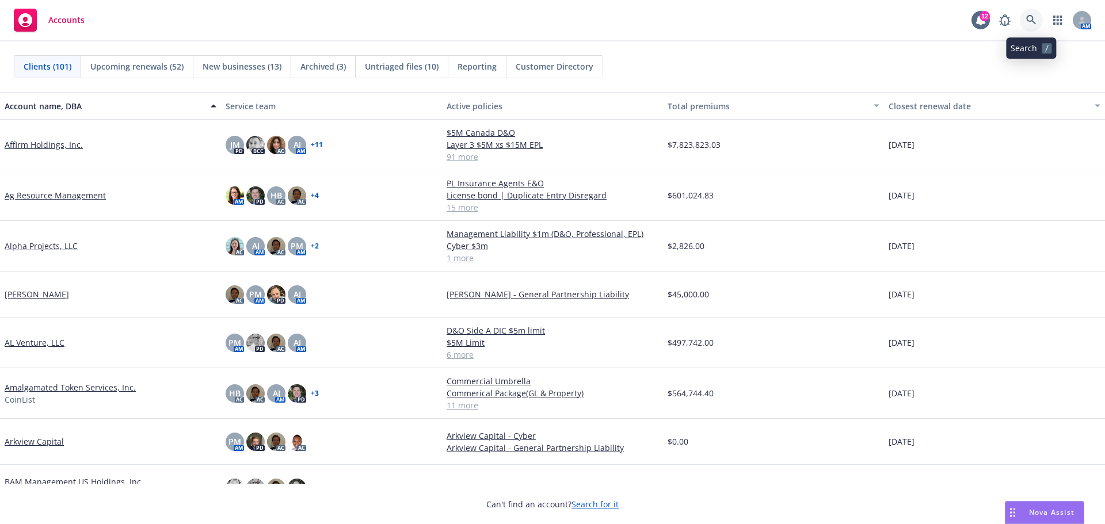
click at [1029, 23] on icon at bounding box center [1031, 20] width 10 height 10
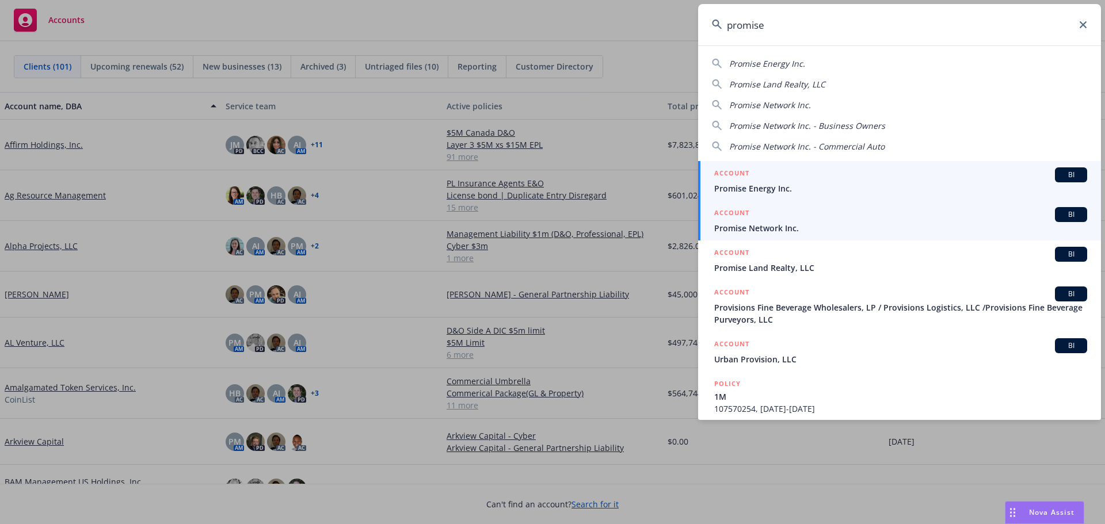
type input "promise"
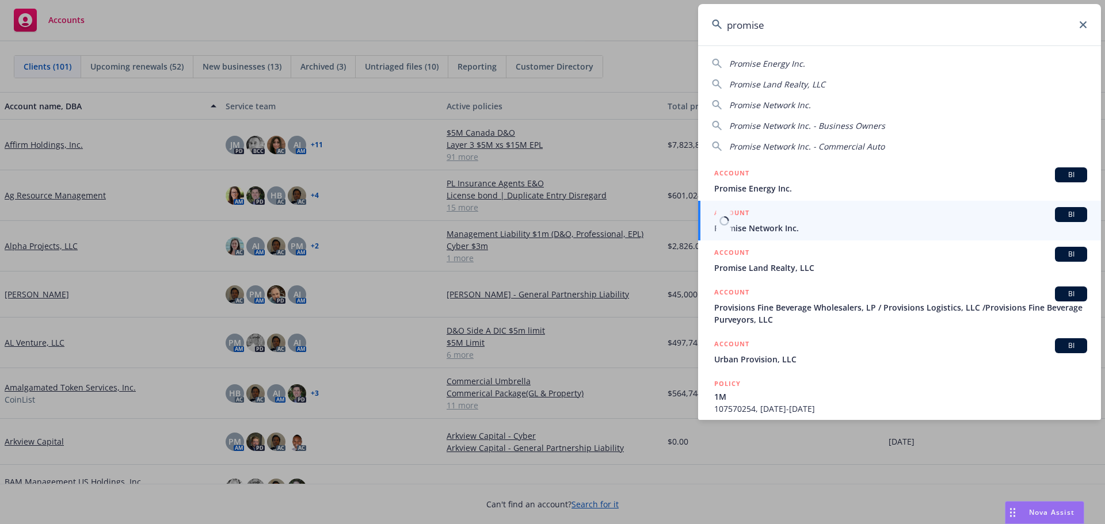
click at [764, 232] on span "Promise Network Inc." at bounding box center [900, 228] width 373 height 12
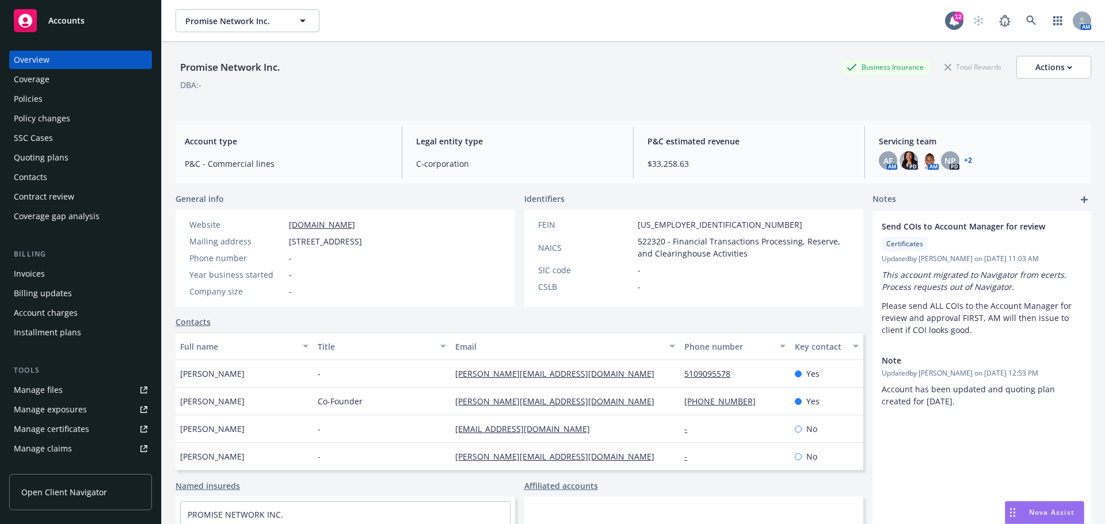
click at [47, 195] on div "Contract review" at bounding box center [44, 197] width 60 height 18
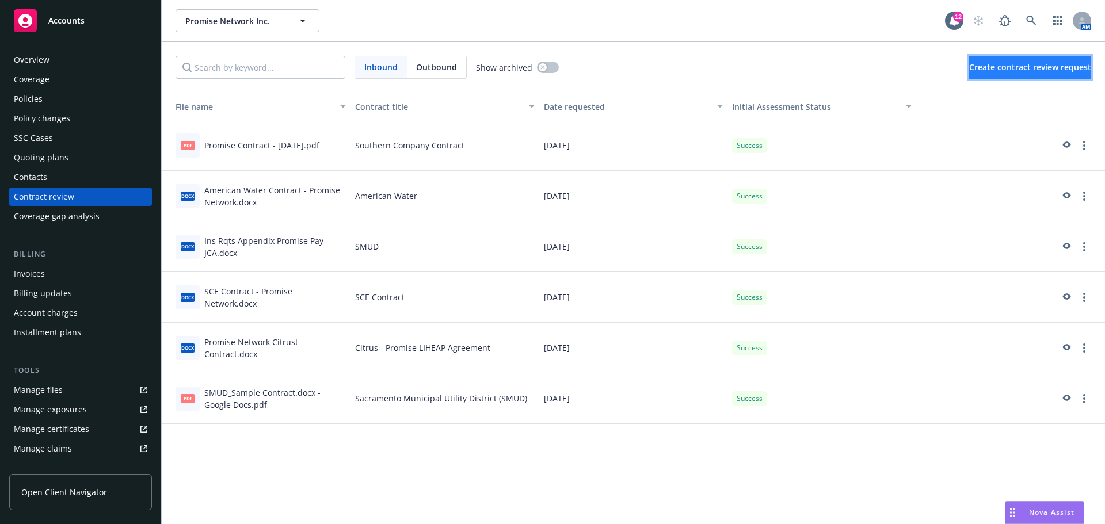
click at [1008, 73] on button "Create contract review request" at bounding box center [1030, 67] width 122 height 23
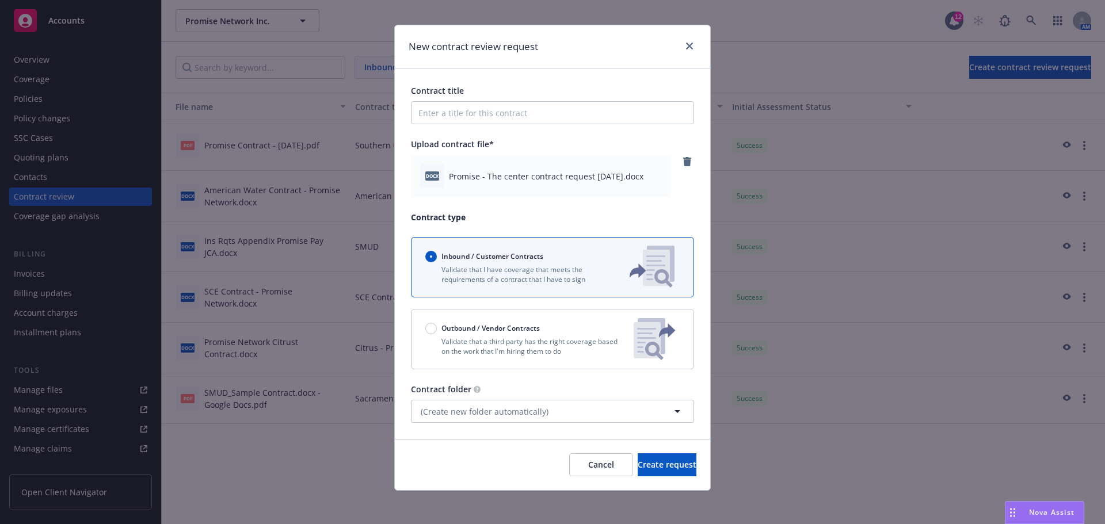
scroll to position [16, 0]
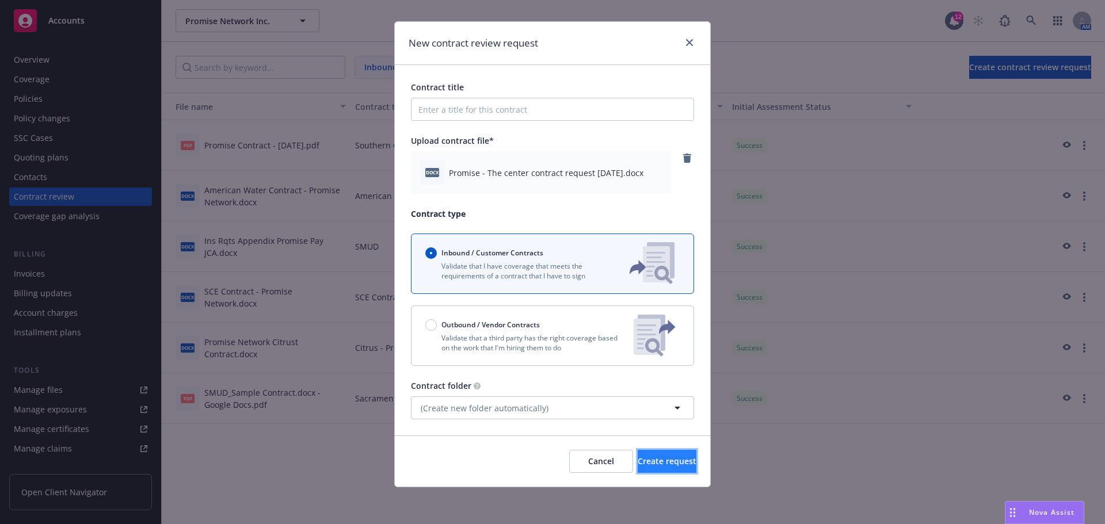
click at [655, 464] on span "Create request" at bounding box center [667, 461] width 59 height 11
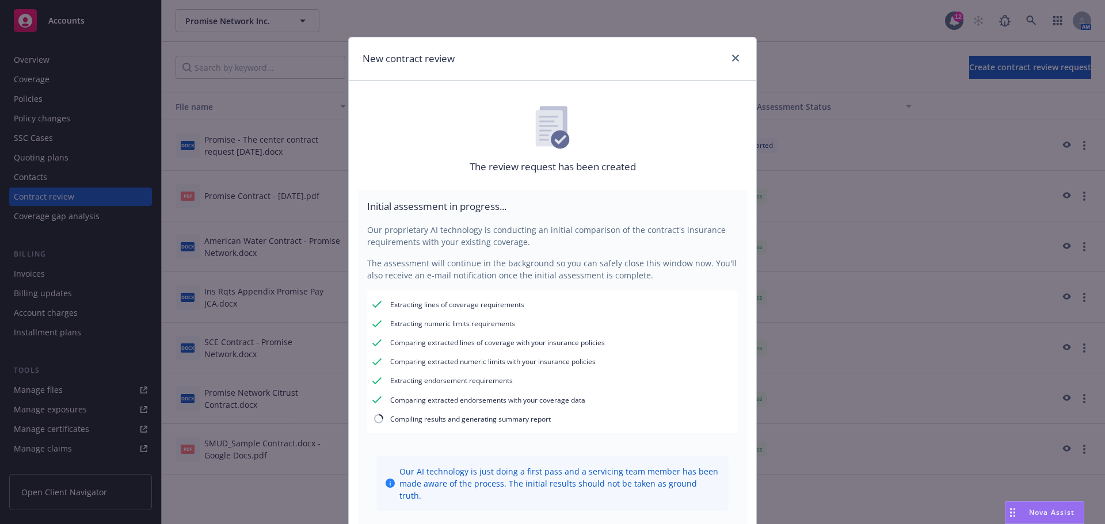
click at [860, 251] on div "New contract review The review request has been created Initial assessment in p…" at bounding box center [552, 262] width 1105 height 524
click at [735, 59] on link "close" at bounding box center [736, 58] width 14 height 14
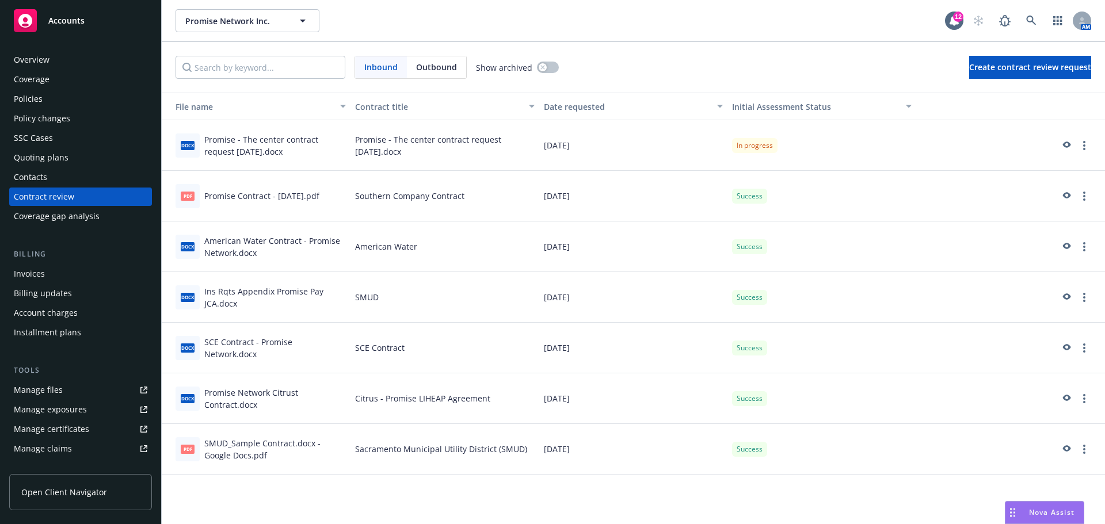
click at [34, 59] on div "Overview" at bounding box center [32, 60] width 36 height 18
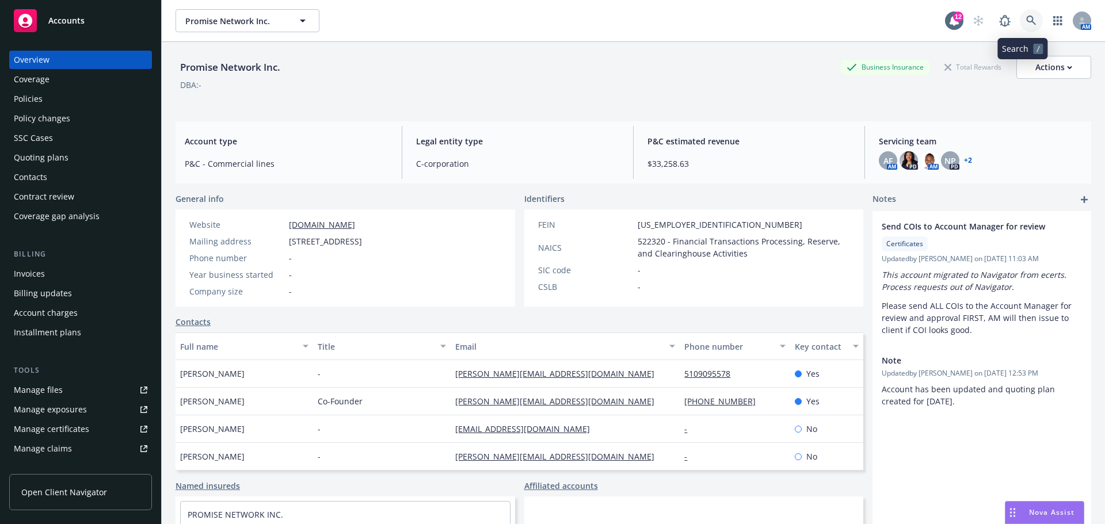
click at [1026, 20] on icon at bounding box center [1031, 21] width 10 height 10
click at [47, 195] on div "Contract review" at bounding box center [44, 197] width 60 height 18
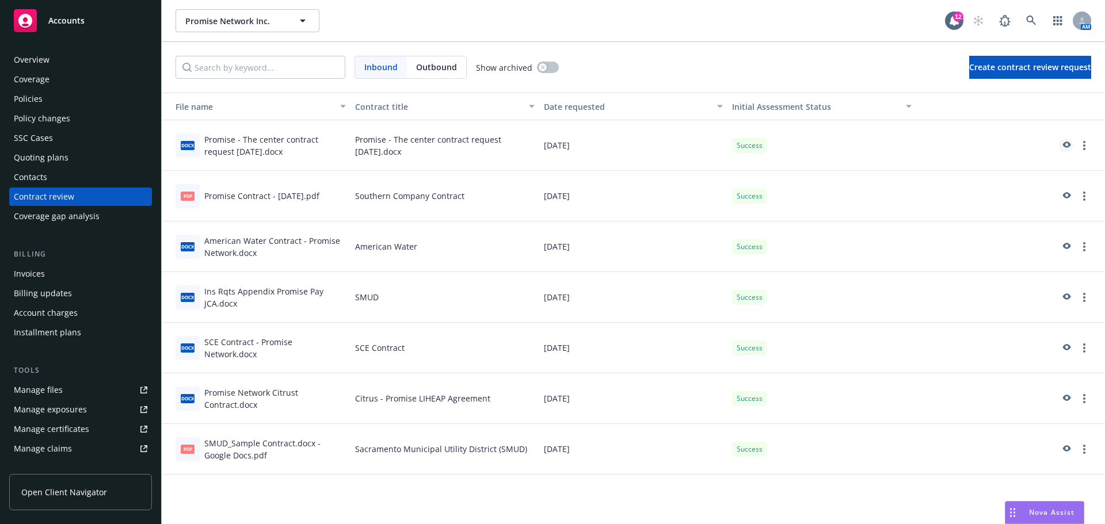
click at [1069, 147] on icon "preview" at bounding box center [1066, 146] width 10 height 8
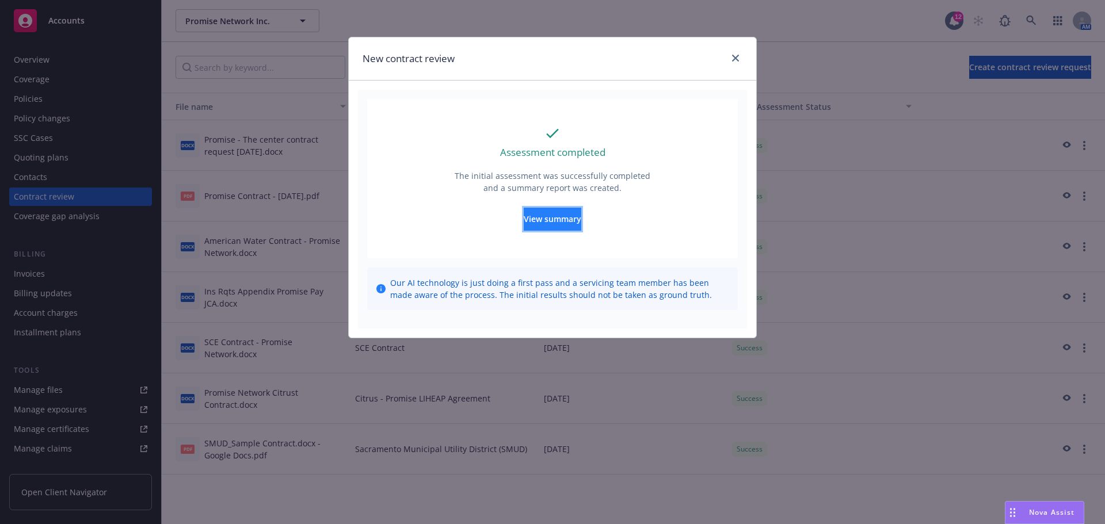
click at [554, 219] on span "View summary" at bounding box center [553, 218] width 58 height 11
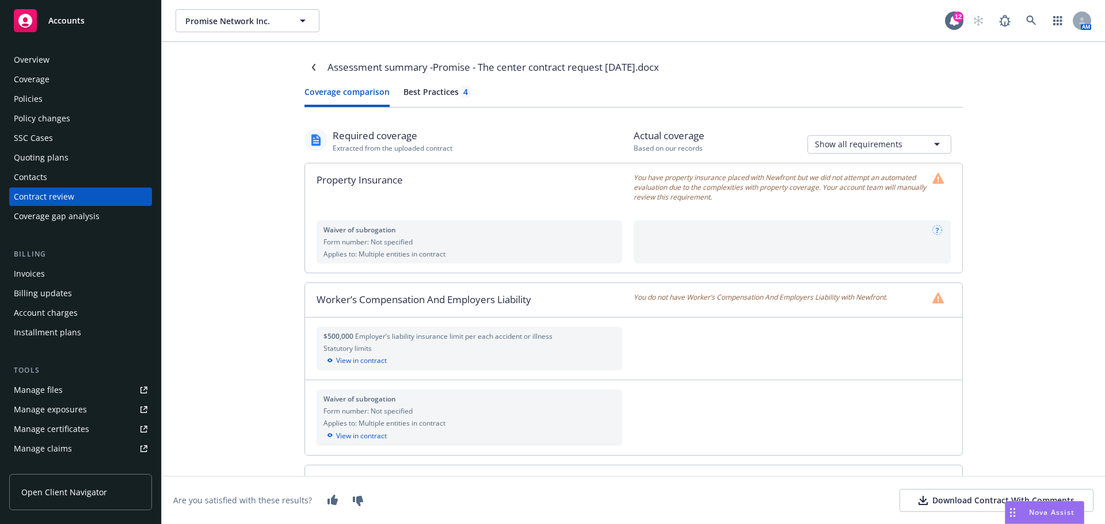
click at [443, 93] on div "Best Practices 4" at bounding box center [436, 92] width 67 height 12
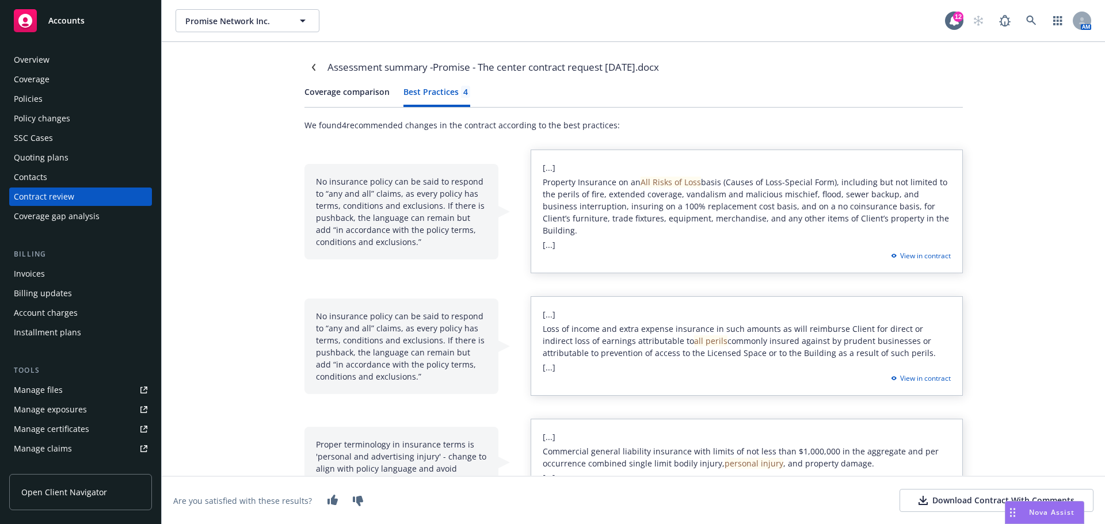
click at [375, 62] on div "Assessment summary - Promise - The center contract request Aug 2025.docx" at bounding box center [492, 67] width 331 height 15
click at [60, 62] on div "Overview" at bounding box center [81, 60] width 134 height 18
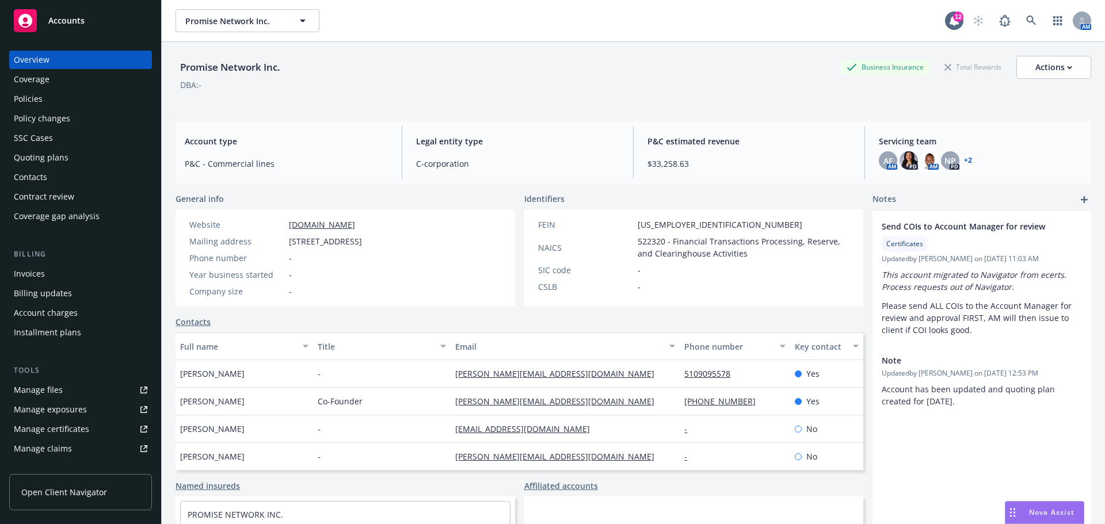
click at [81, 17] on span "Accounts" at bounding box center [66, 20] width 36 height 9
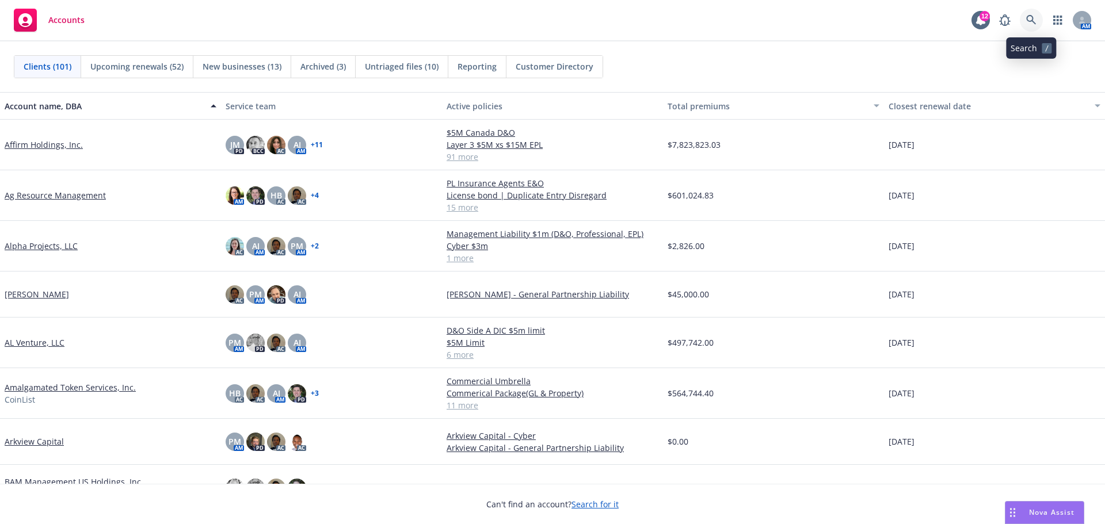
click at [1034, 19] on icon at bounding box center [1031, 20] width 10 height 10
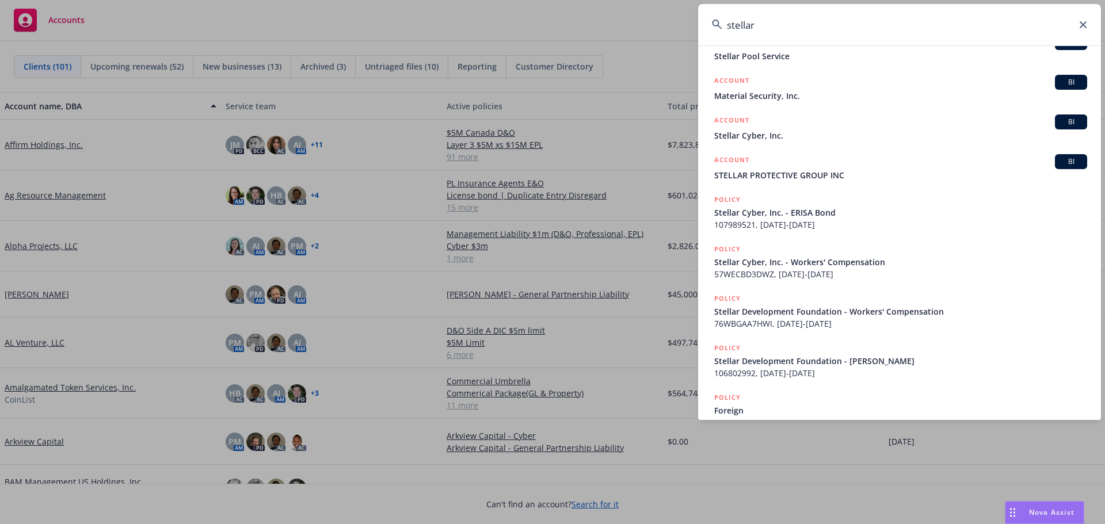
scroll to position [173, 0]
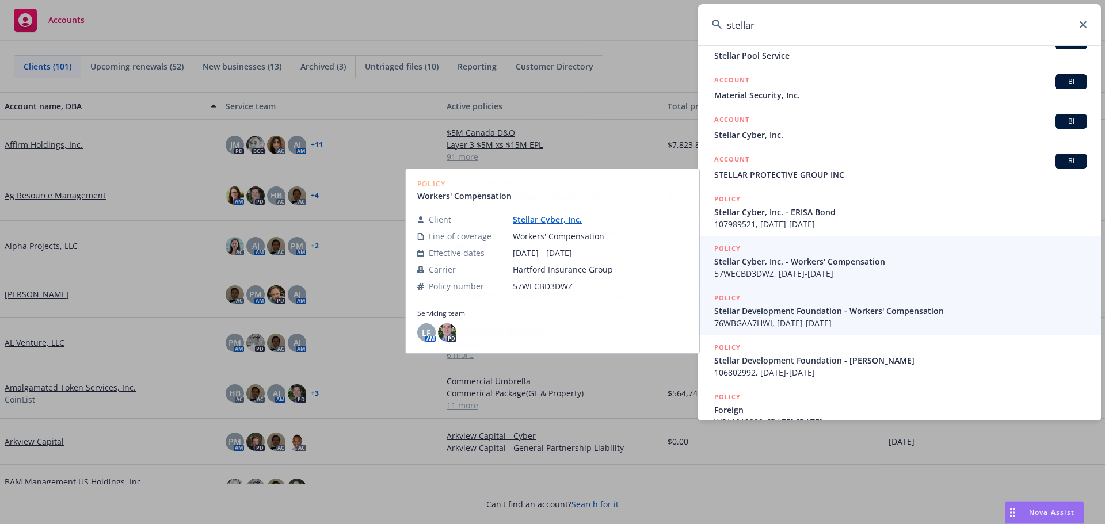
type input "stellar"
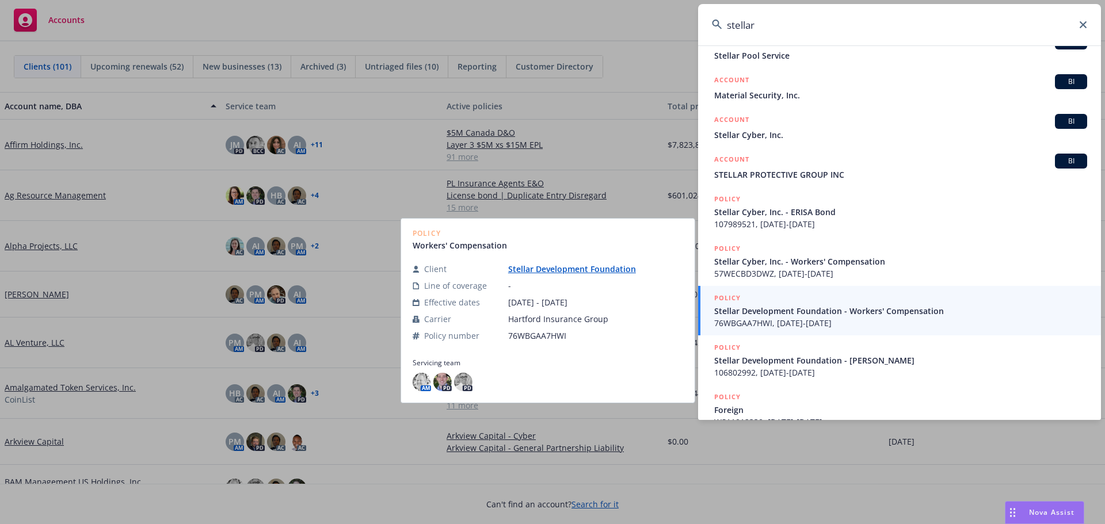
click at [787, 322] on span "76WBGAA7HWI, 08/26/2020-08/26/2021" at bounding box center [900, 323] width 373 height 12
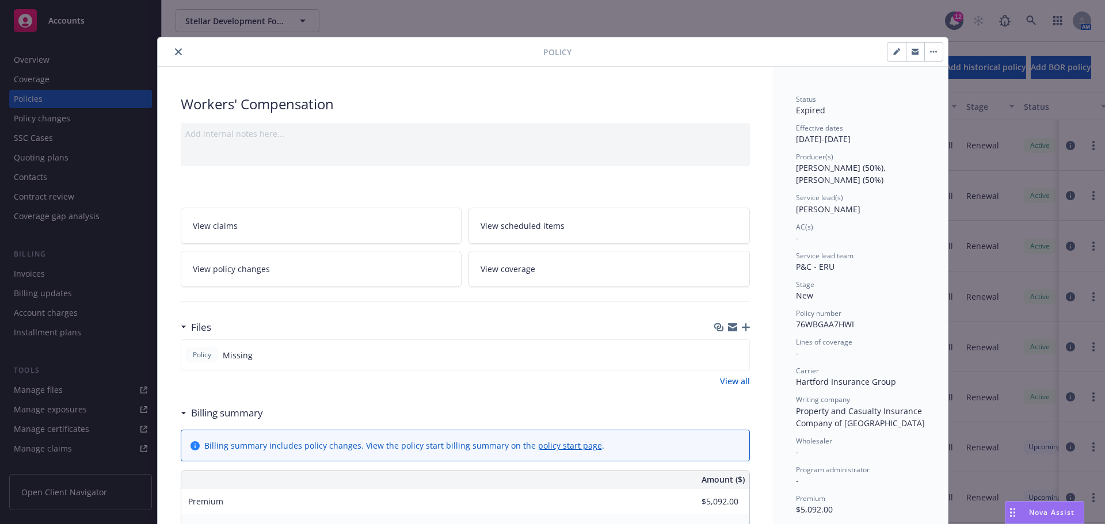
click at [176, 51] on icon "close" at bounding box center [178, 51] width 7 height 7
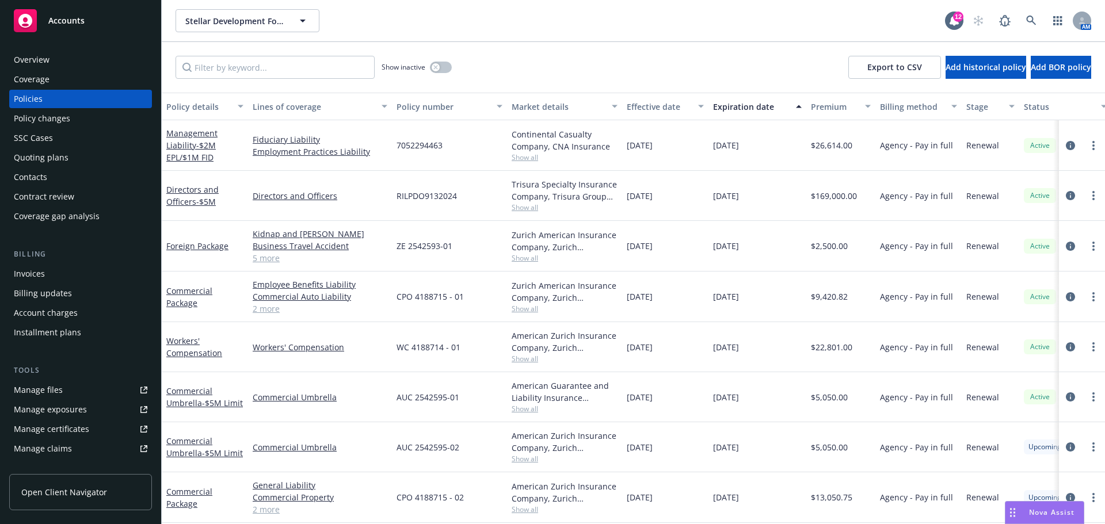
click at [33, 56] on div "Overview" at bounding box center [32, 60] width 36 height 18
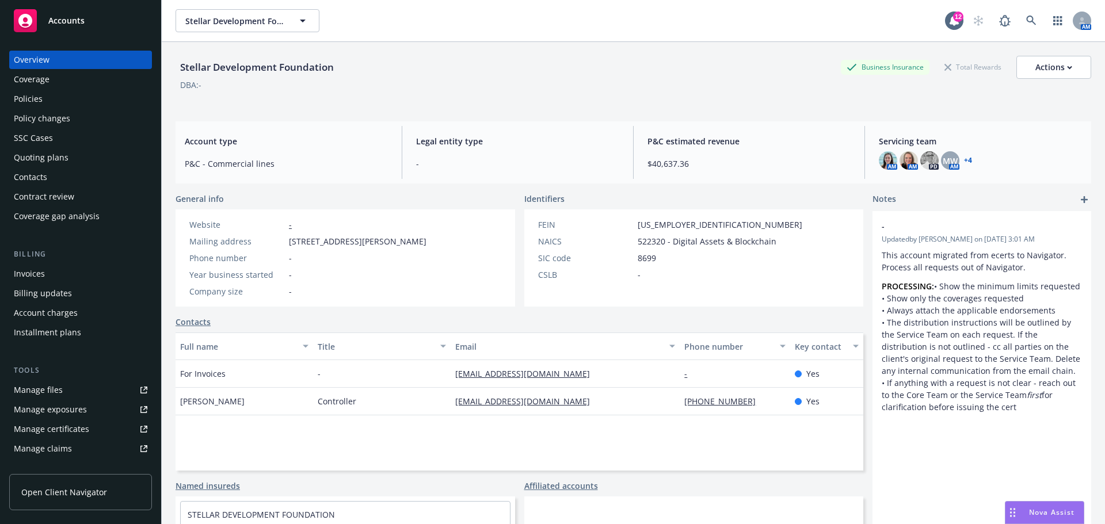
click at [38, 101] on div "Policies" at bounding box center [28, 99] width 29 height 18
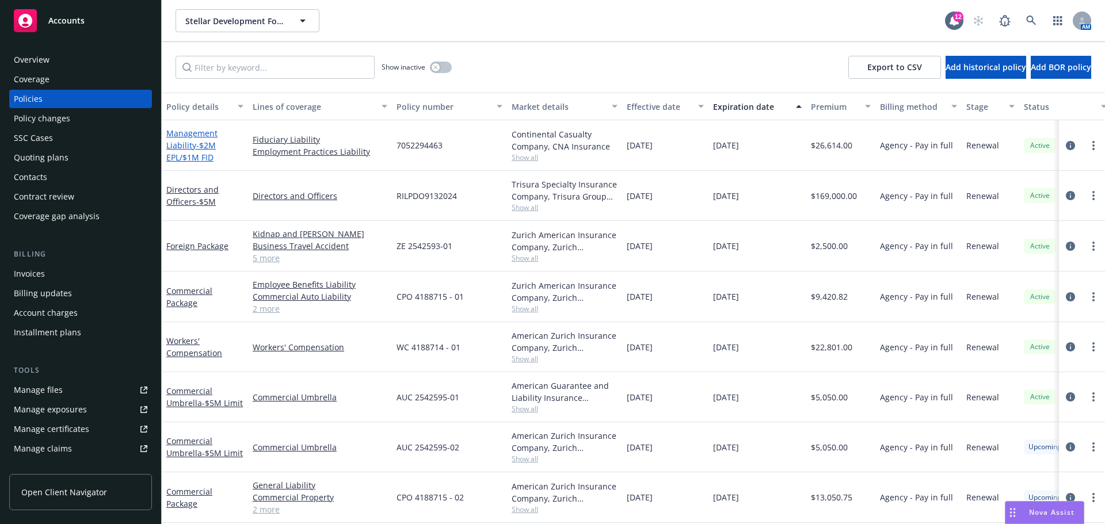
click at [200, 148] on span "- $2M EPL/$1M FID" at bounding box center [190, 151] width 49 height 23
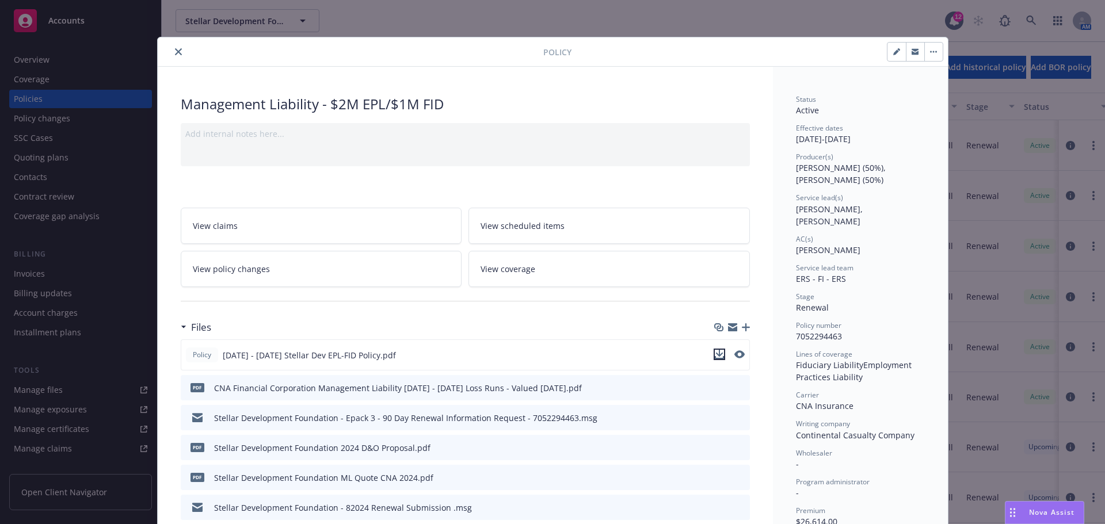
click at [715, 358] on icon "download file" at bounding box center [719, 357] width 9 height 3
click at [175, 52] on icon "close" at bounding box center [178, 51] width 7 height 7
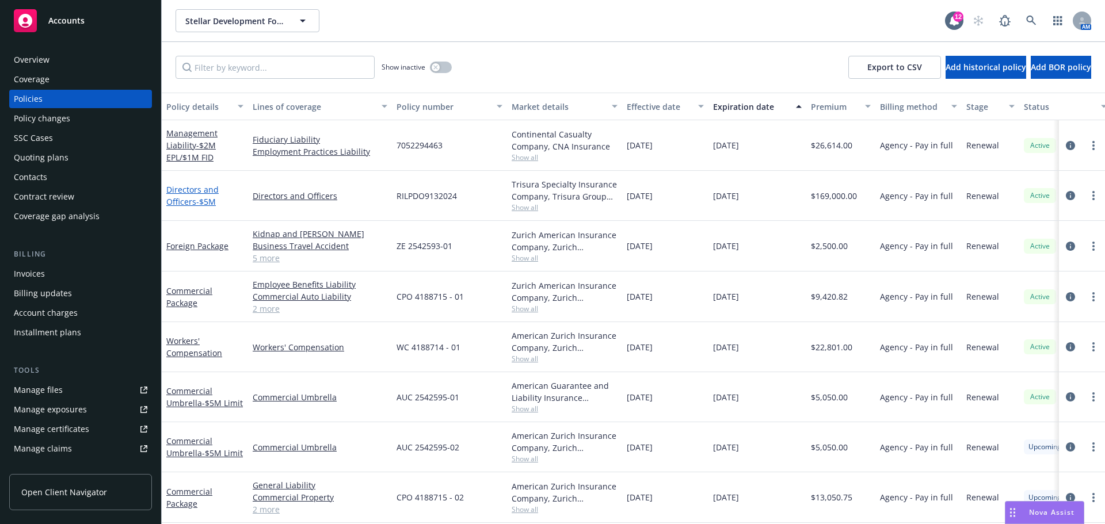
click at [200, 201] on span "- $5M" at bounding box center [206, 201] width 20 height 11
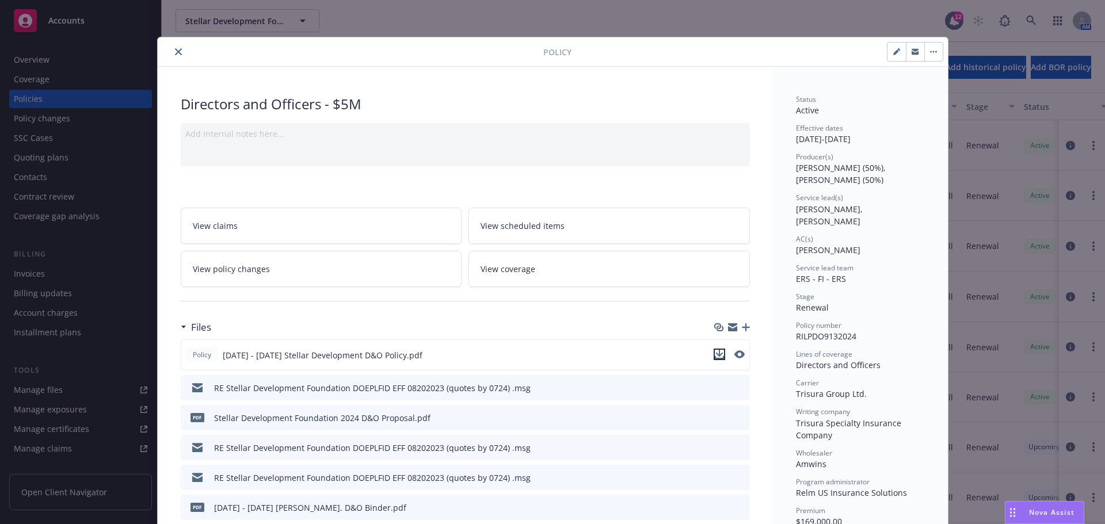
click at [718, 358] on icon "download file" at bounding box center [719, 357] width 9 height 3
click at [175, 50] on icon "close" at bounding box center [178, 51] width 7 height 7
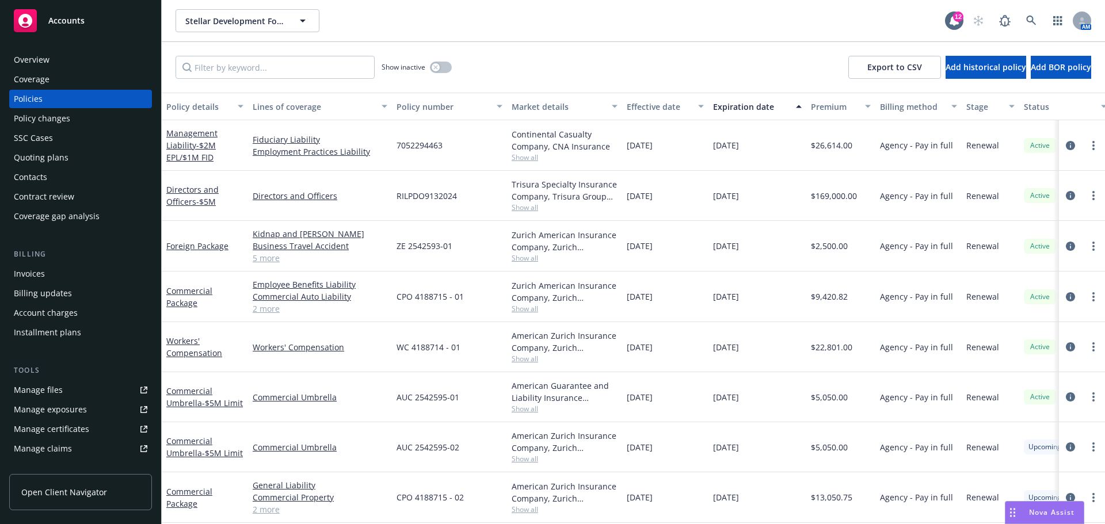
click at [36, 153] on div "Quoting plans" at bounding box center [41, 157] width 55 height 18
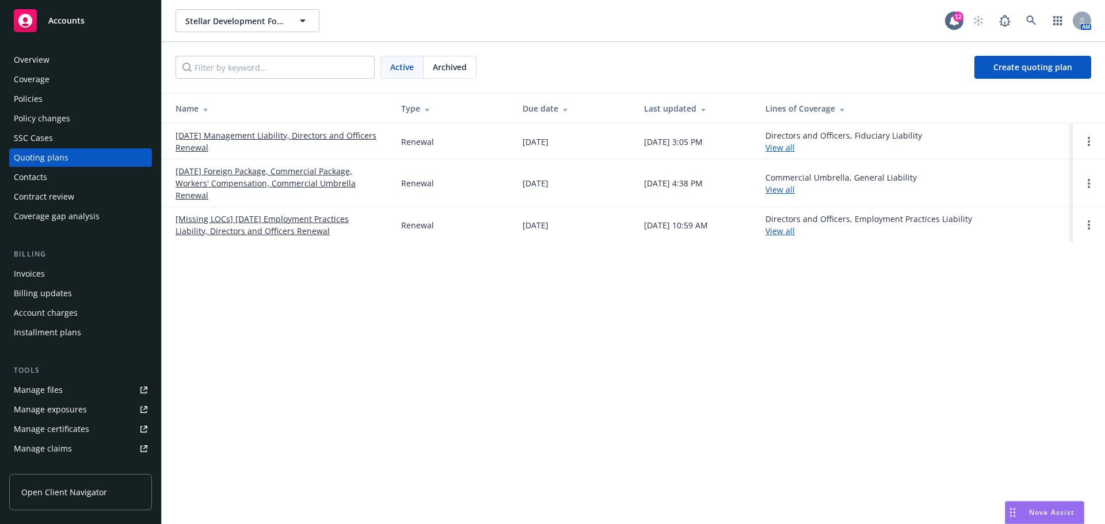
click at [264, 136] on link "[DATE] Management Liability, Directors and Officers Renewal" at bounding box center [279, 141] width 207 height 24
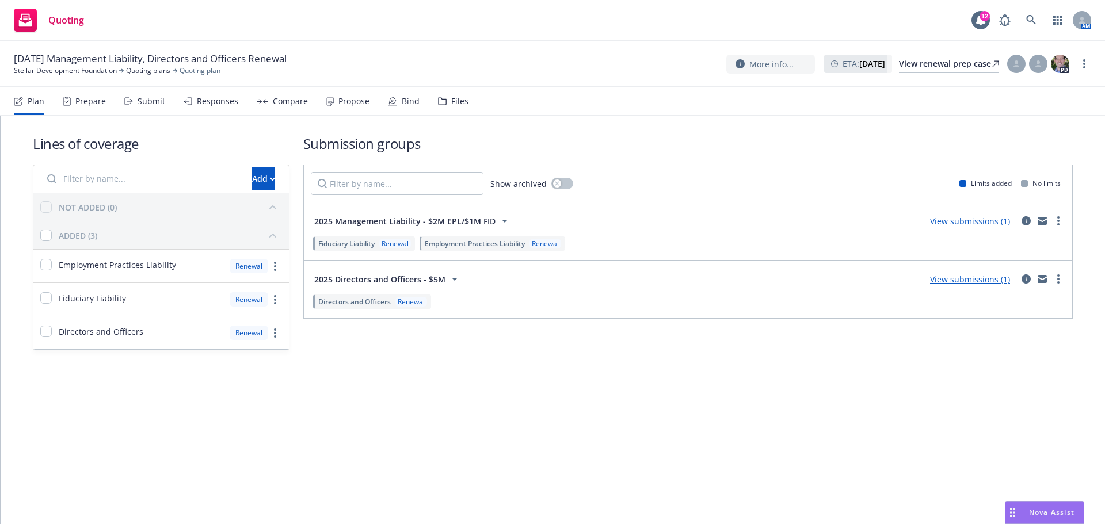
click at [981, 279] on link "View submissions (1)" at bounding box center [970, 279] width 80 height 11
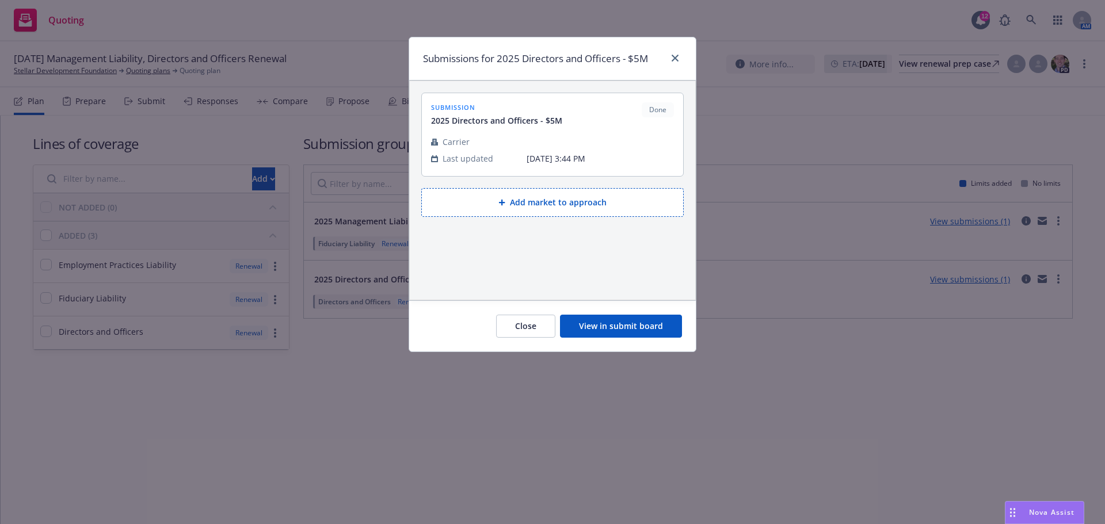
click at [637, 329] on button "View in submit board" at bounding box center [621, 326] width 122 height 23
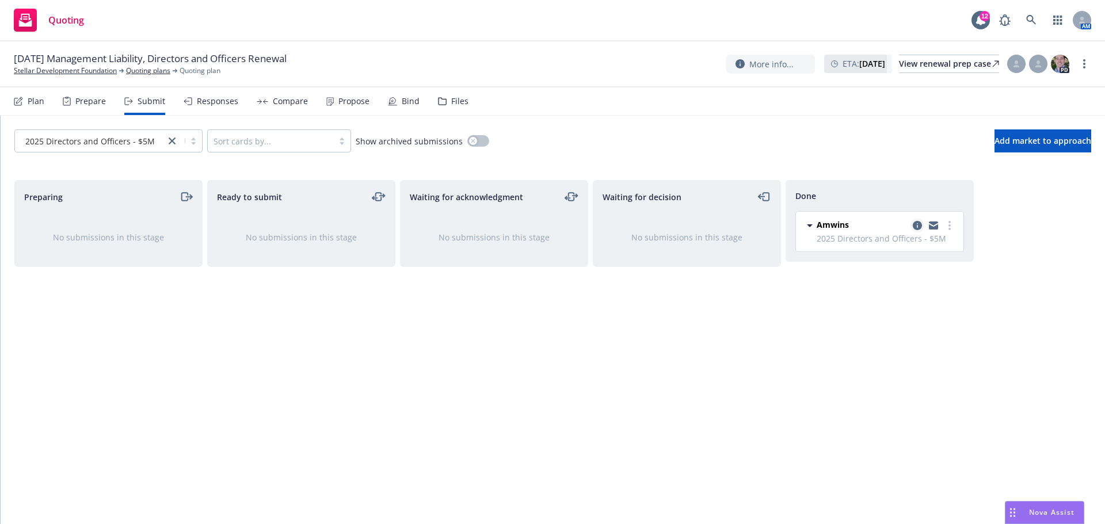
click at [918, 228] on icon "copy logging email" at bounding box center [917, 225] width 9 height 9
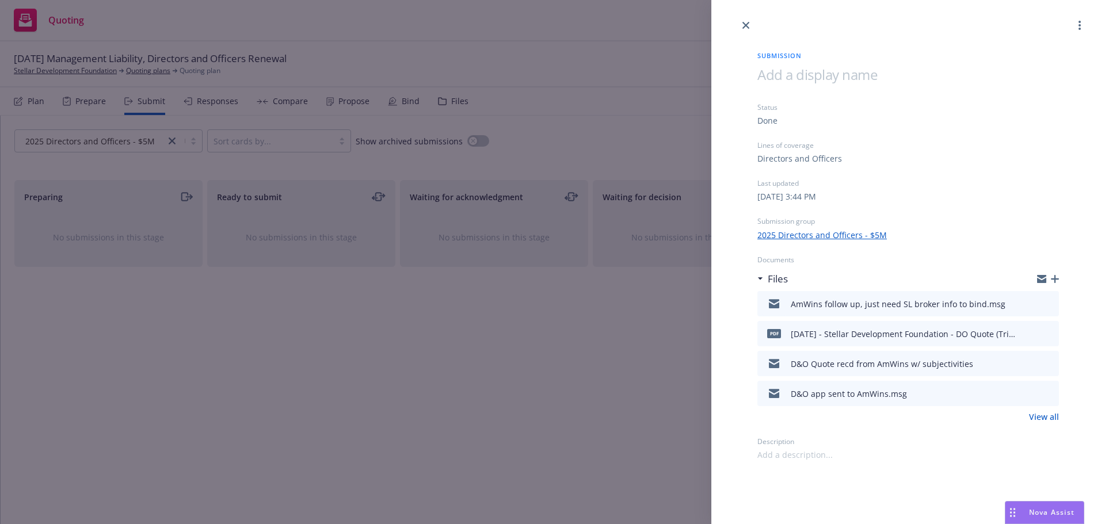
click at [1031, 336] on icon "download file" at bounding box center [1028, 332] width 9 height 9
click at [745, 24] on icon "close" at bounding box center [745, 25] width 7 height 7
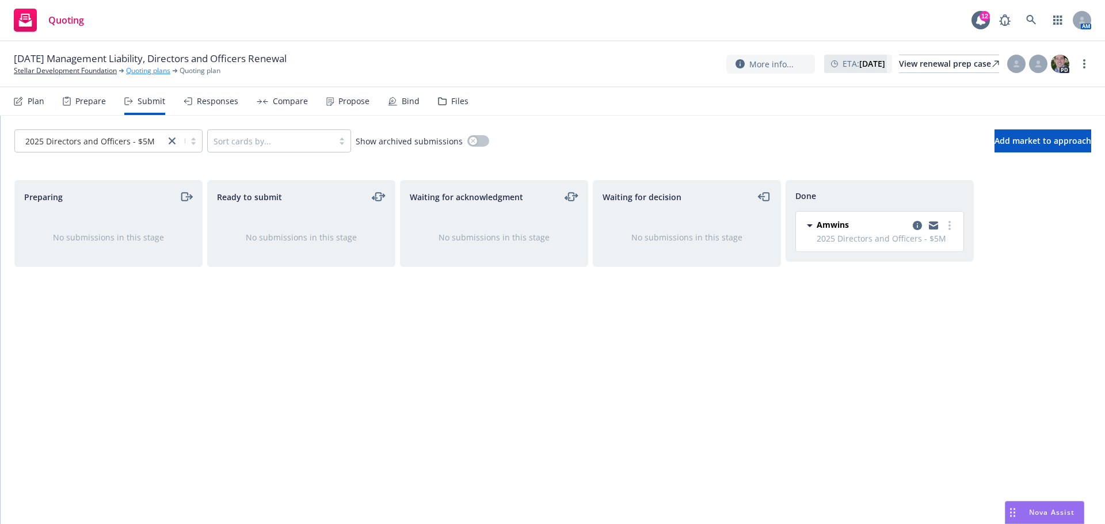
click at [134, 71] on link "Quoting plans" at bounding box center [148, 71] width 44 height 10
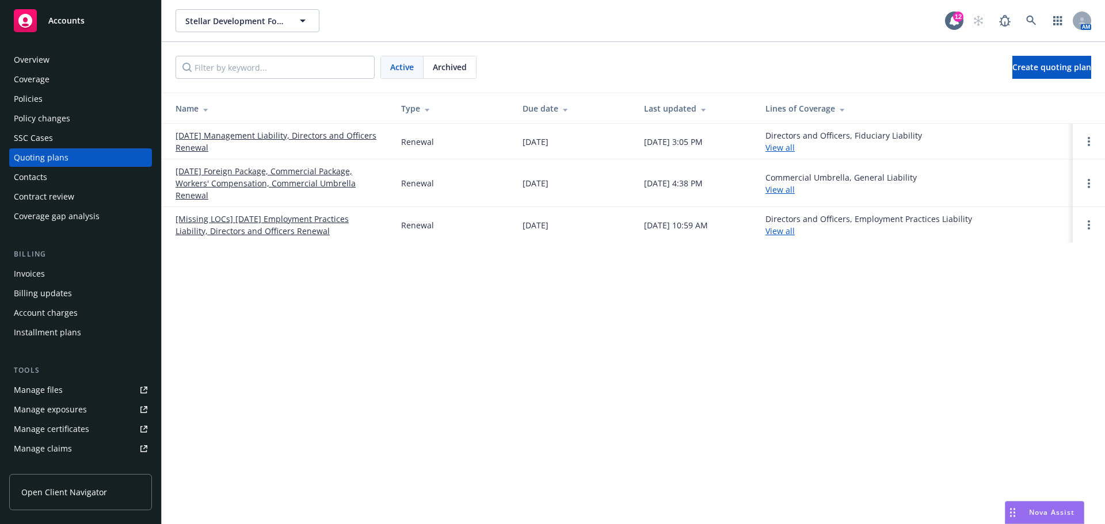
click at [321, 135] on link "[DATE] Management Liability, Directors and Officers Renewal" at bounding box center [279, 141] width 207 height 24
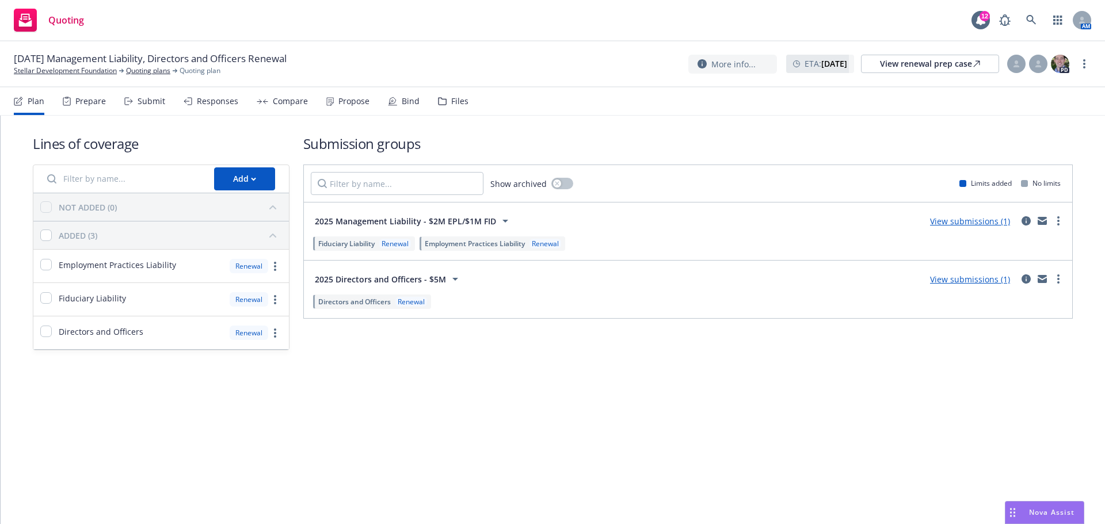
click at [963, 223] on link "View submissions (1)" at bounding box center [970, 221] width 80 height 11
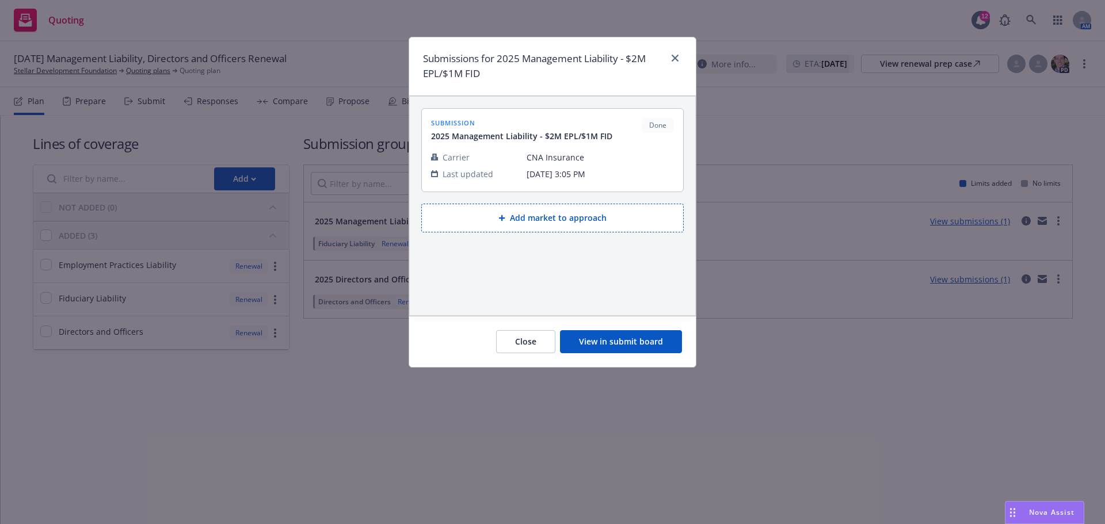
click at [624, 338] on button "View in submit board" at bounding box center [621, 341] width 122 height 23
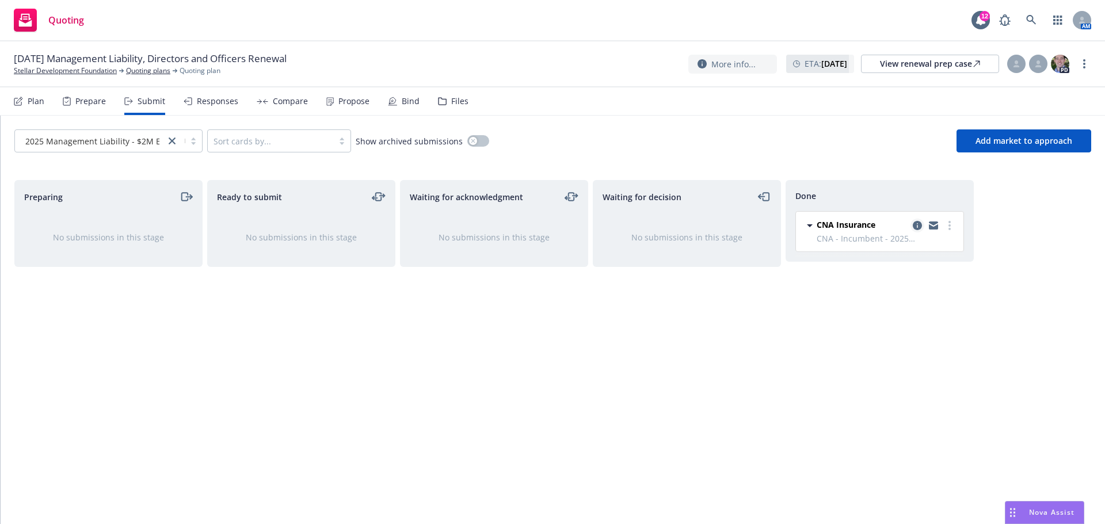
click at [918, 228] on icon "copy logging email" at bounding box center [917, 225] width 9 height 9
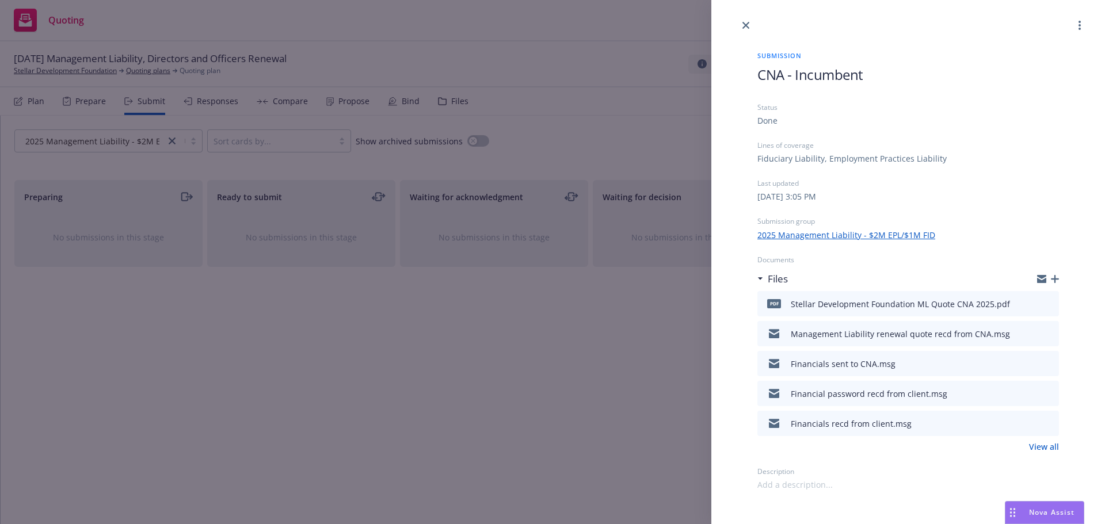
click at [1030, 303] on icon "download file" at bounding box center [1028, 301] width 7 height 7
click at [746, 28] on icon "close" at bounding box center [745, 25] width 7 height 7
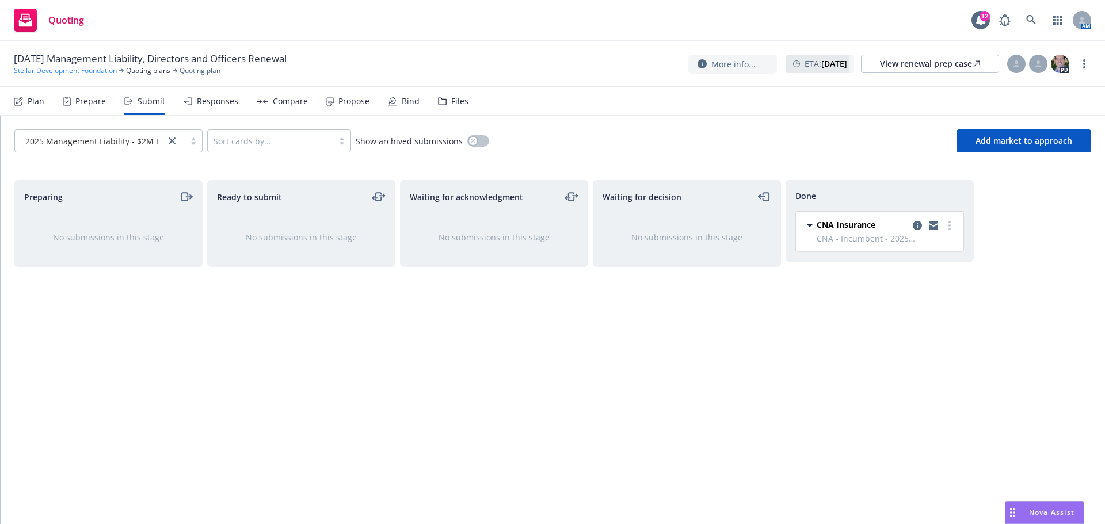
click at [96, 69] on link "Stellar Development Foundation" at bounding box center [65, 71] width 103 height 10
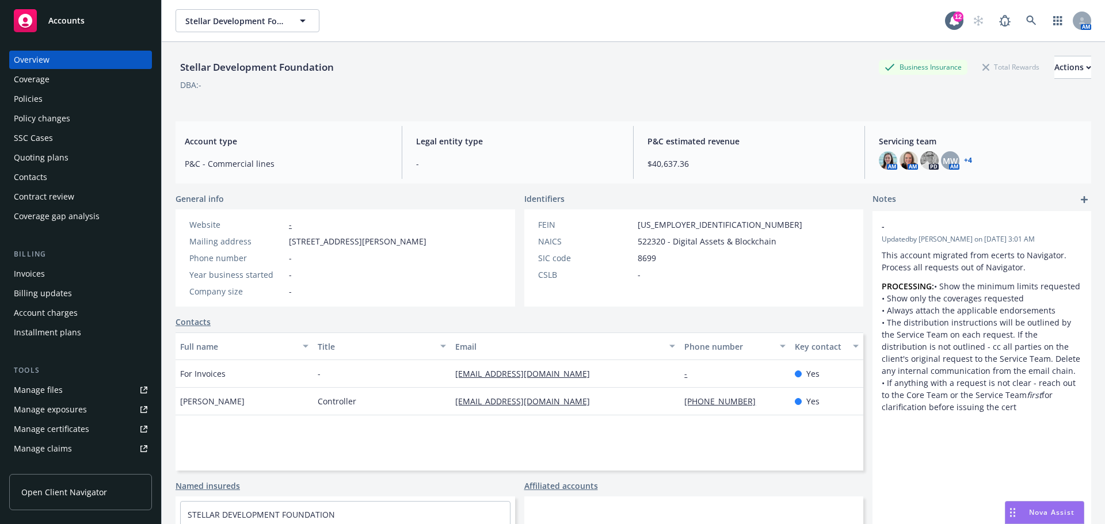
click at [28, 100] on div "Policies" at bounding box center [28, 99] width 29 height 18
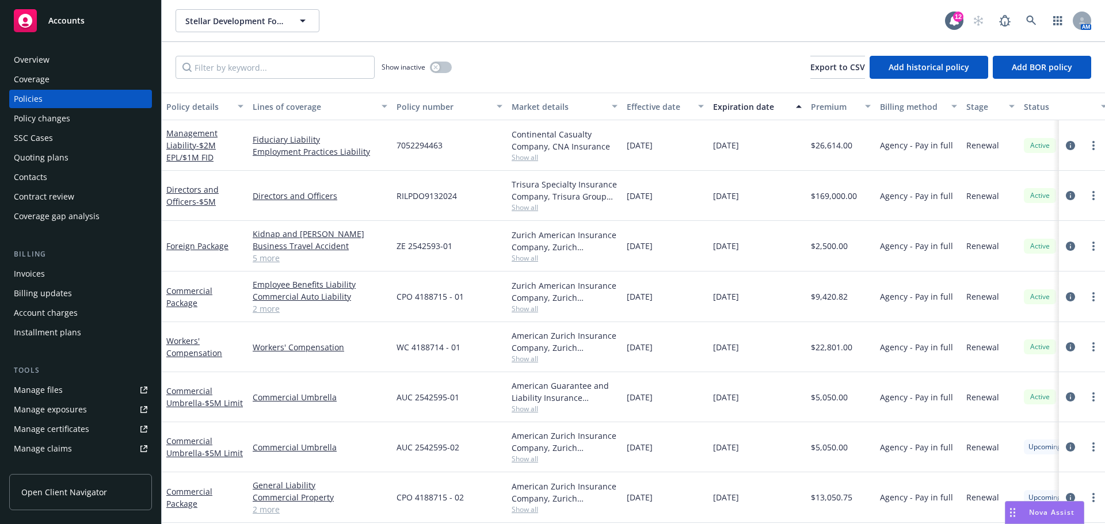
click at [63, 18] on span "Accounts" at bounding box center [66, 20] width 36 height 9
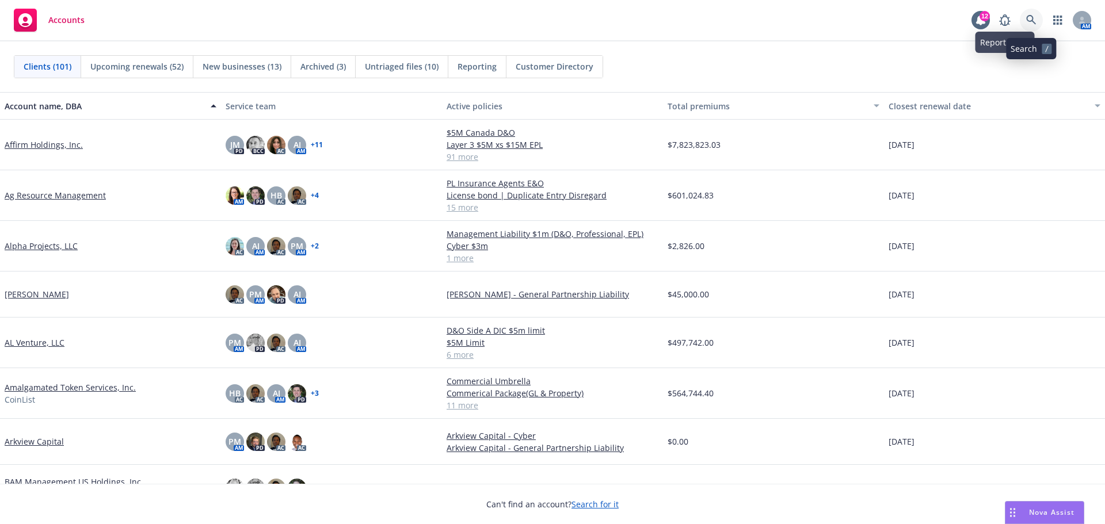
click at [1033, 20] on icon at bounding box center [1031, 20] width 10 height 10
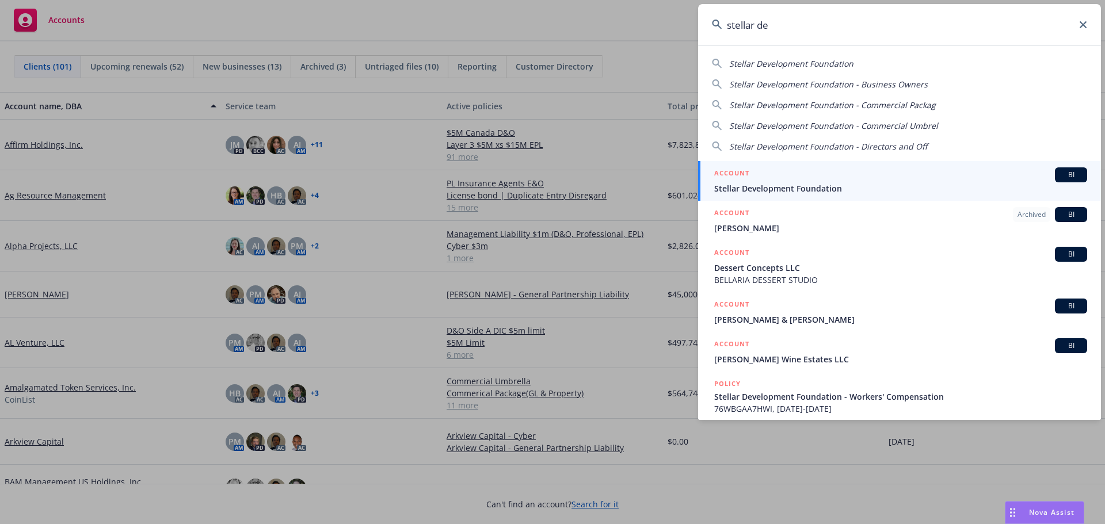
type input "stellar de"
click at [844, 187] on span "Stellar Development Foundation" at bounding box center [900, 188] width 373 height 12
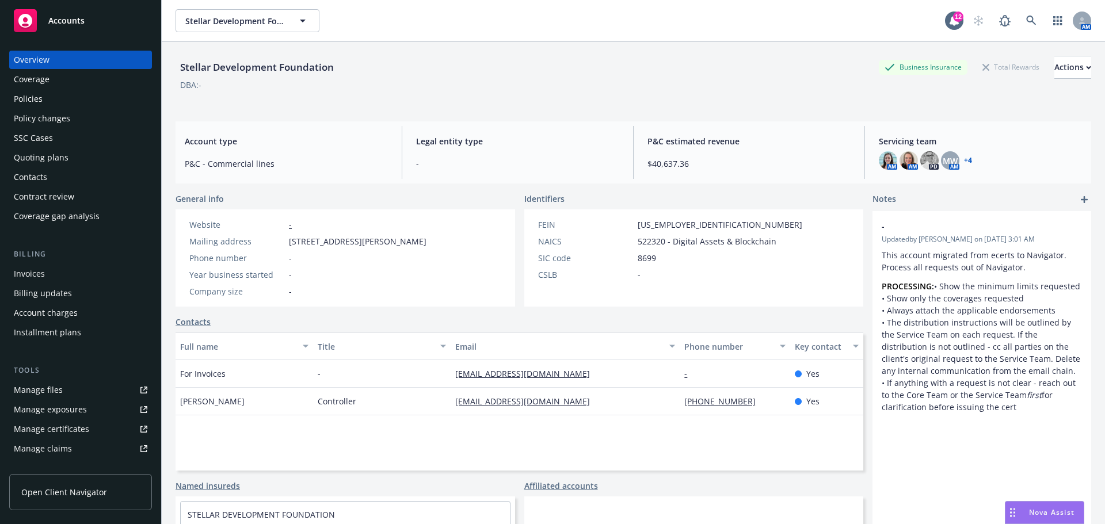
click at [38, 161] on div "Quoting plans" at bounding box center [41, 157] width 55 height 18
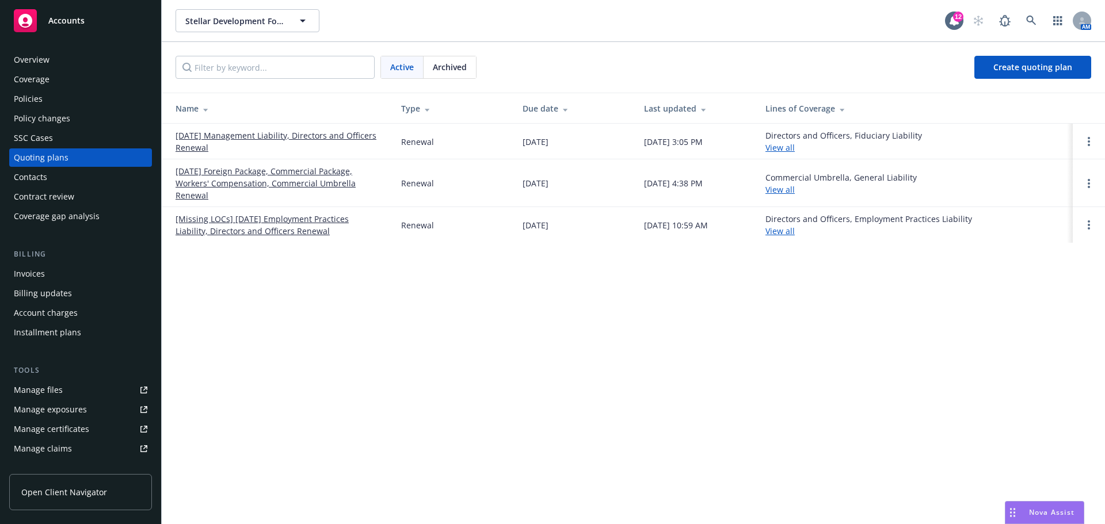
click at [283, 134] on link "[DATE] Management Liability, Directors and Officers Renewal" at bounding box center [279, 141] width 207 height 24
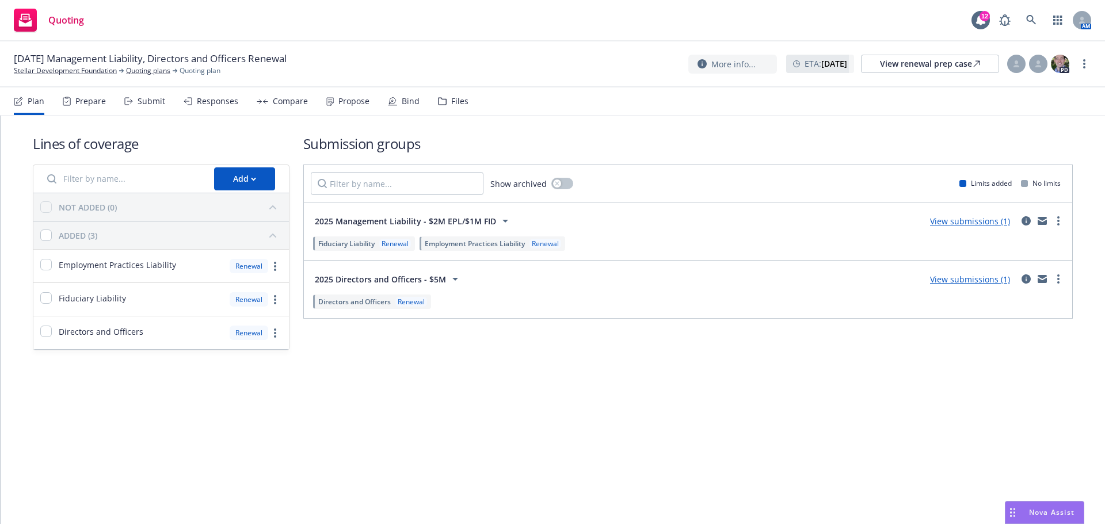
click at [971, 281] on link "View submissions (1)" at bounding box center [970, 279] width 80 height 11
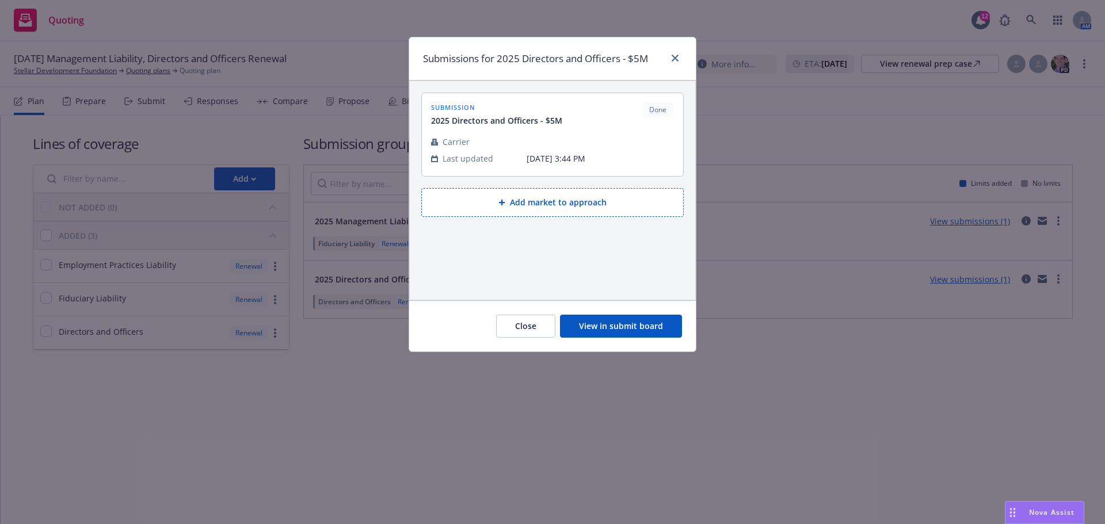
click at [639, 324] on button "View in submit board" at bounding box center [621, 326] width 122 height 23
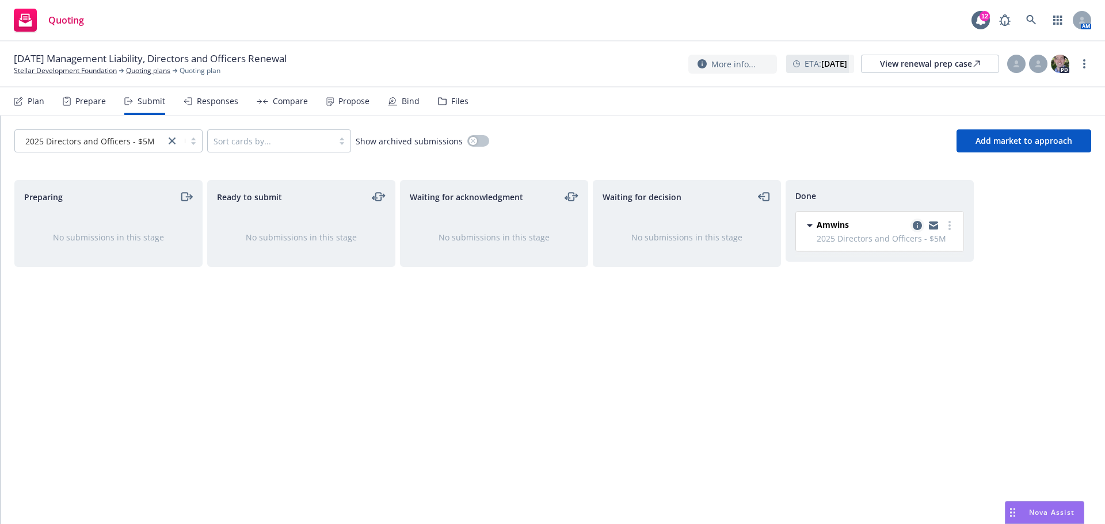
click at [918, 227] on icon "copy logging email" at bounding box center [917, 225] width 9 height 9
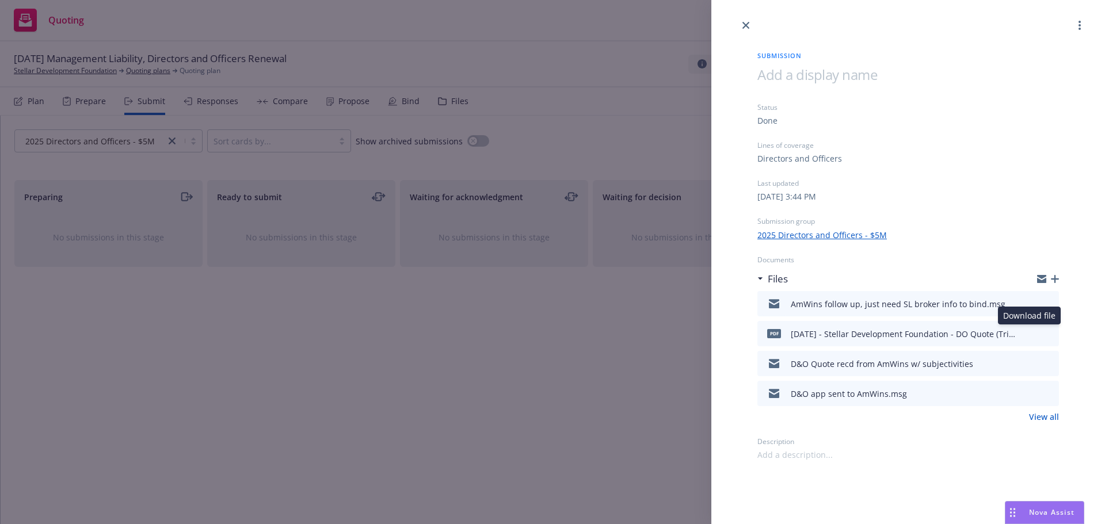
click at [1030, 331] on icon "download file" at bounding box center [1028, 331] width 7 height 7
click at [745, 19] on link "close" at bounding box center [746, 25] width 14 height 14
